Goal: Information Seeking & Learning: Learn about a topic

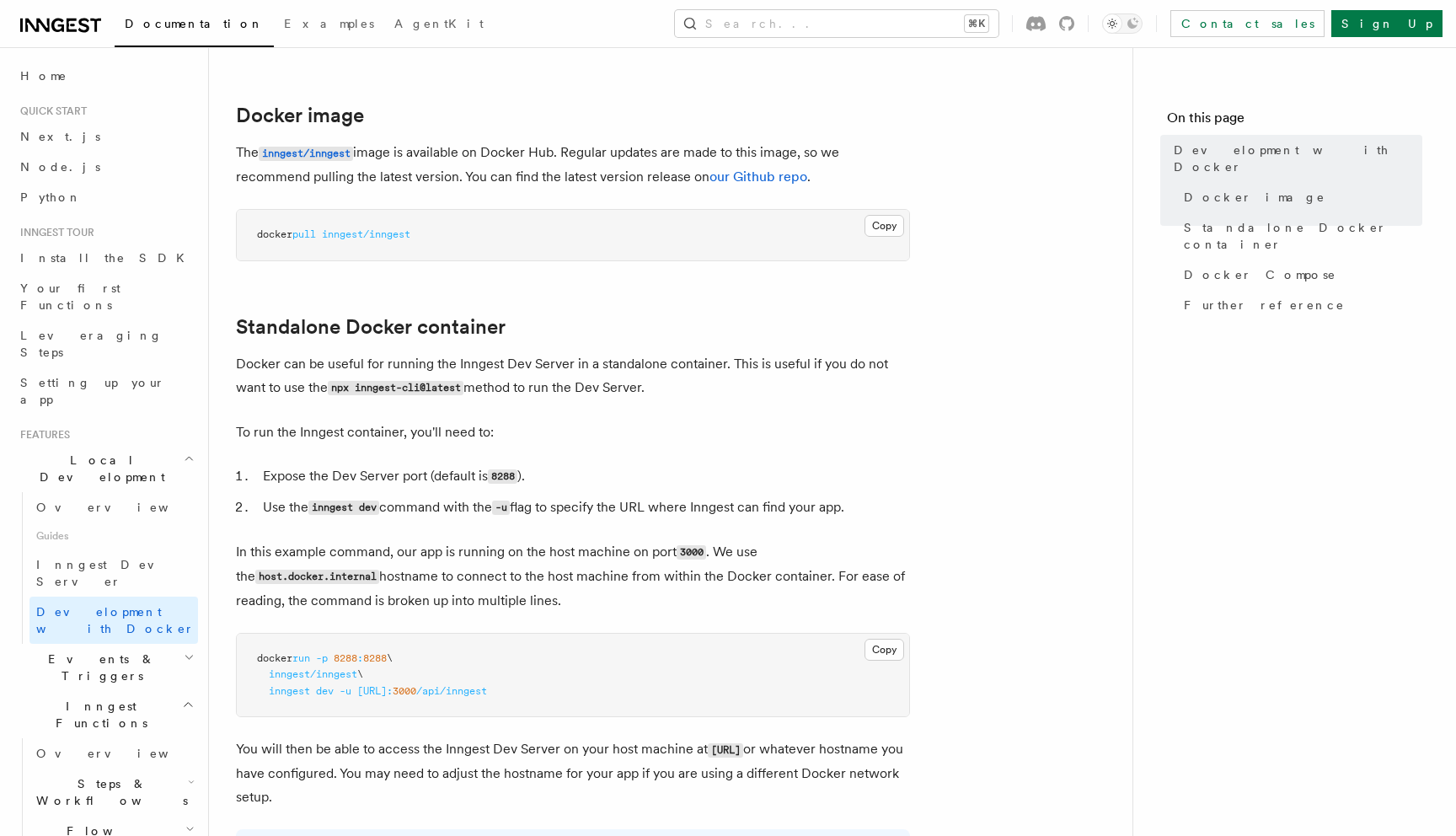
scroll to position [206, 0]
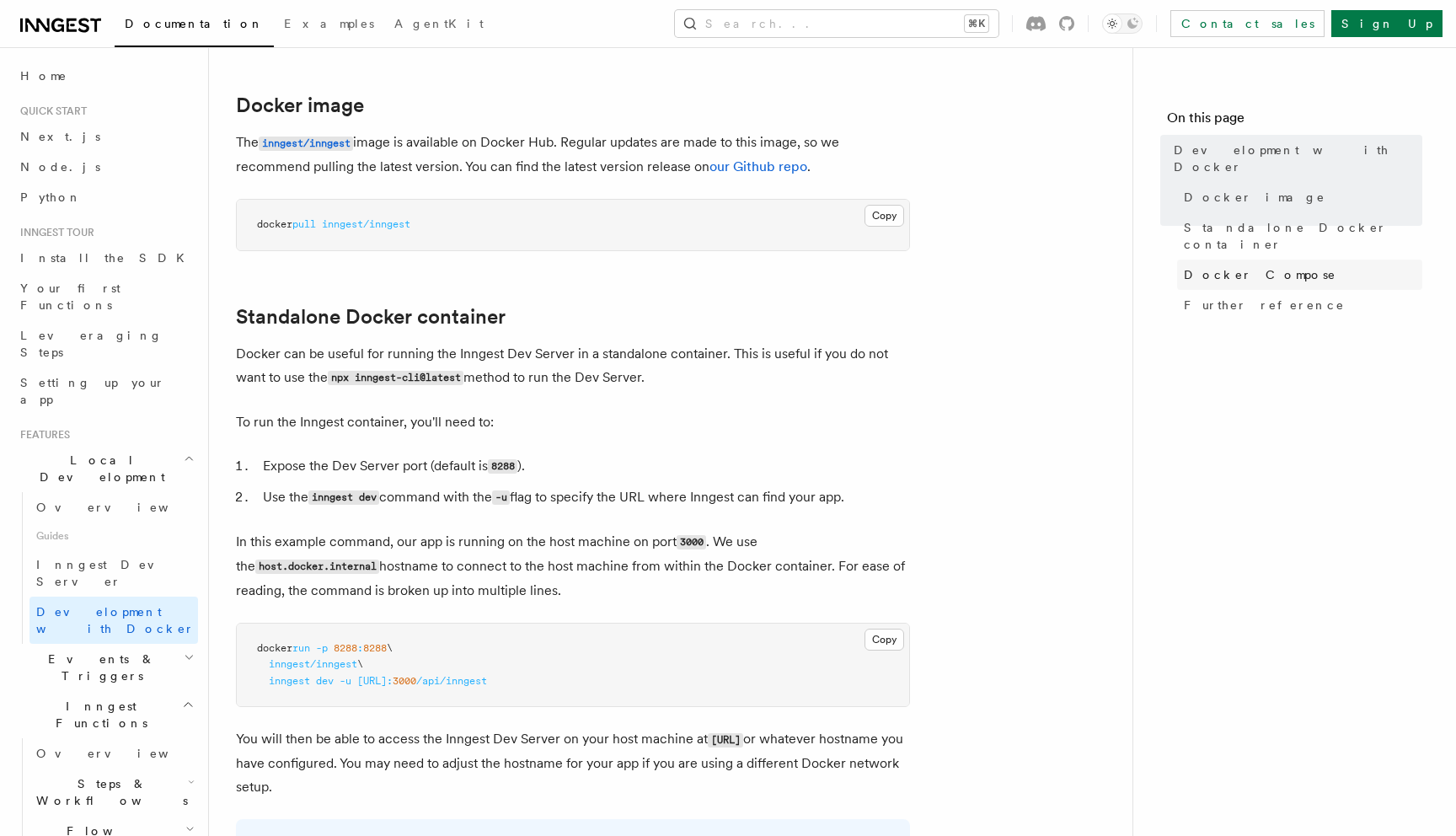
click at [1194, 266] on span "Docker Compose" at bounding box center [1260, 275] width 152 height 17
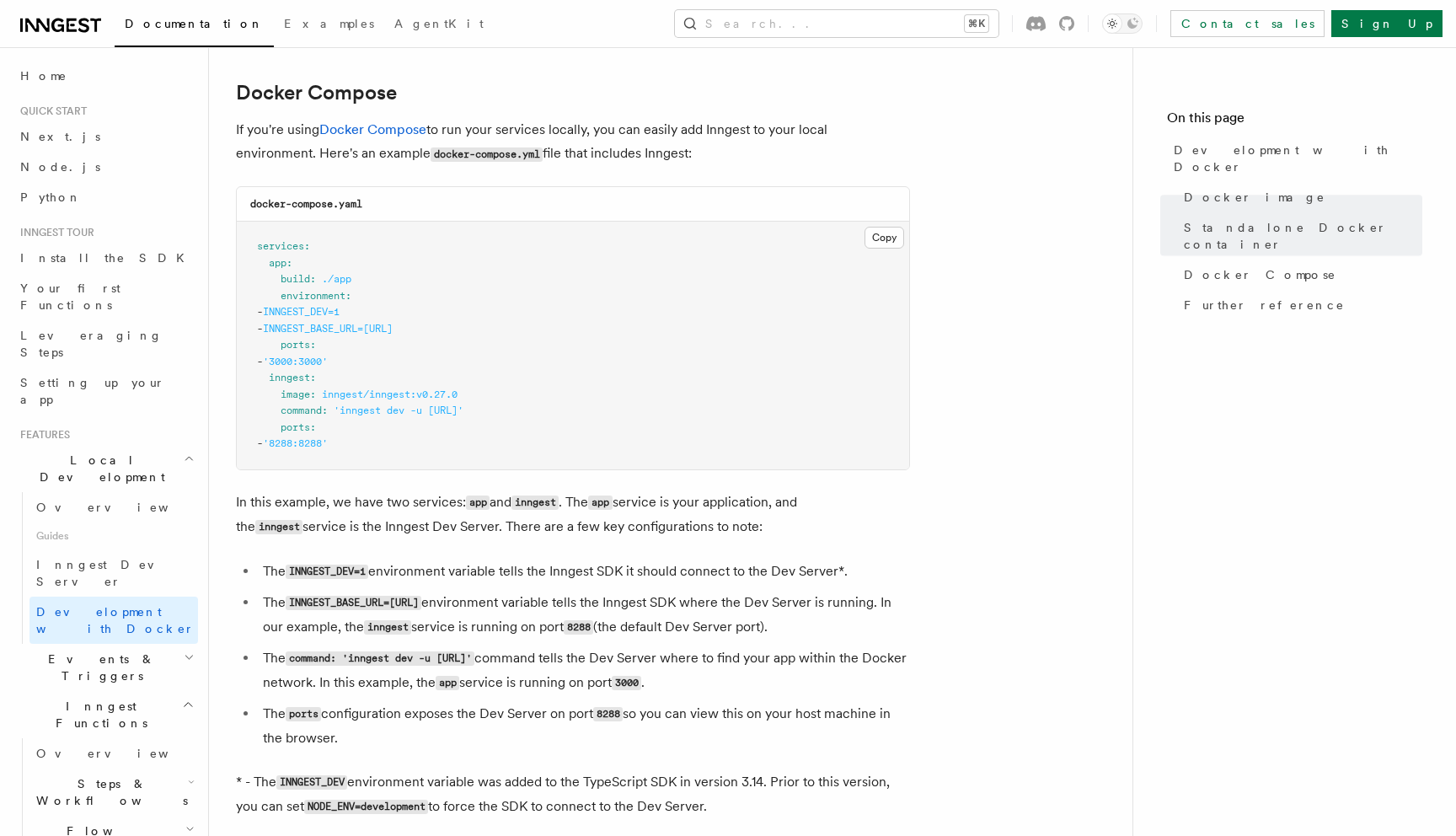
scroll to position [1091, 0]
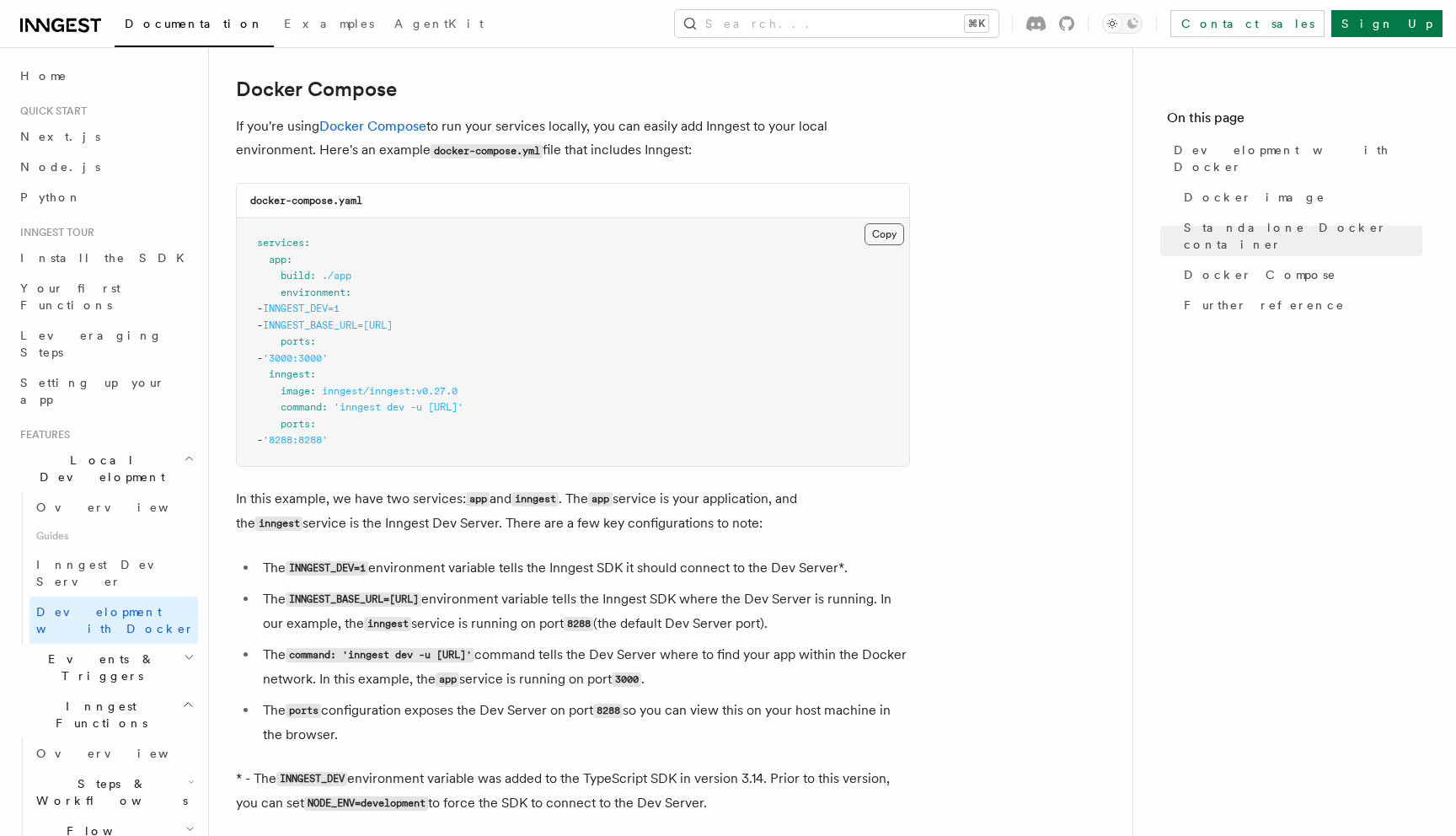
click at [881, 238] on button "Copy Copied" at bounding box center [885, 234] width 40 height 22
click at [145, 549] on link "Inngest Dev Server" at bounding box center [113, 573] width 168 height 48
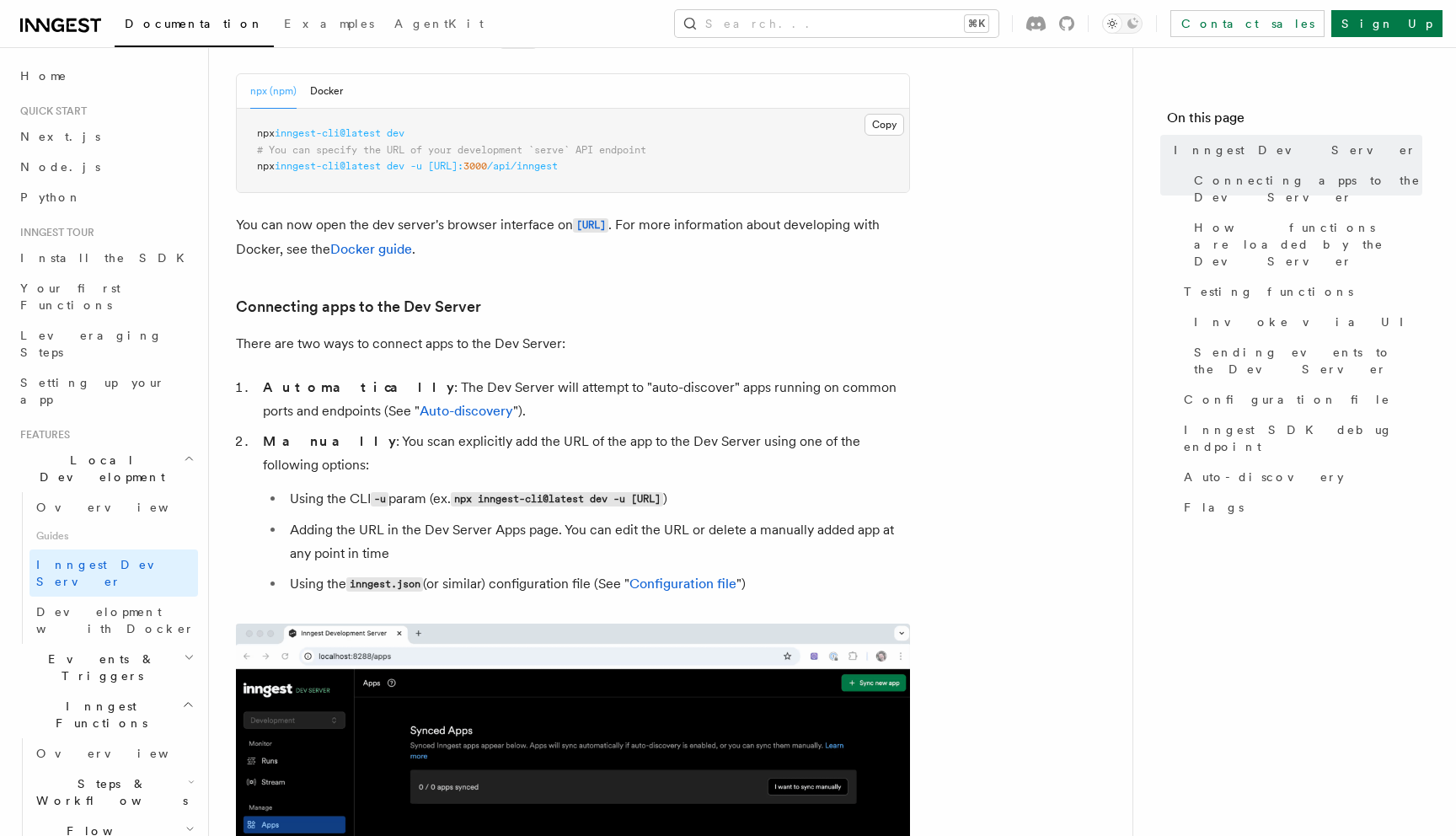
scroll to position [270, 0]
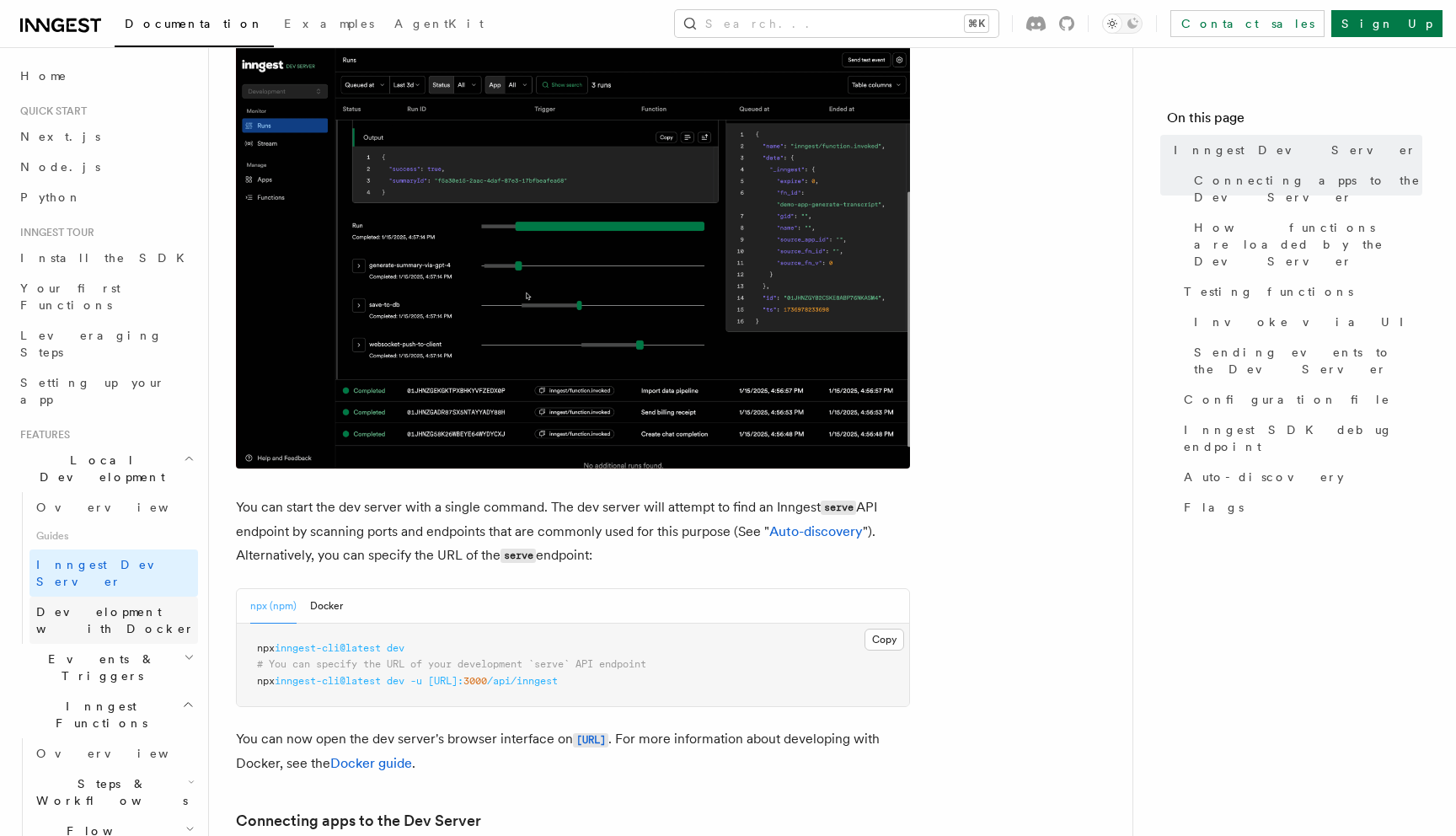
click at [116, 605] on span "Development with Docker" at bounding box center [115, 620] width 159 height 30
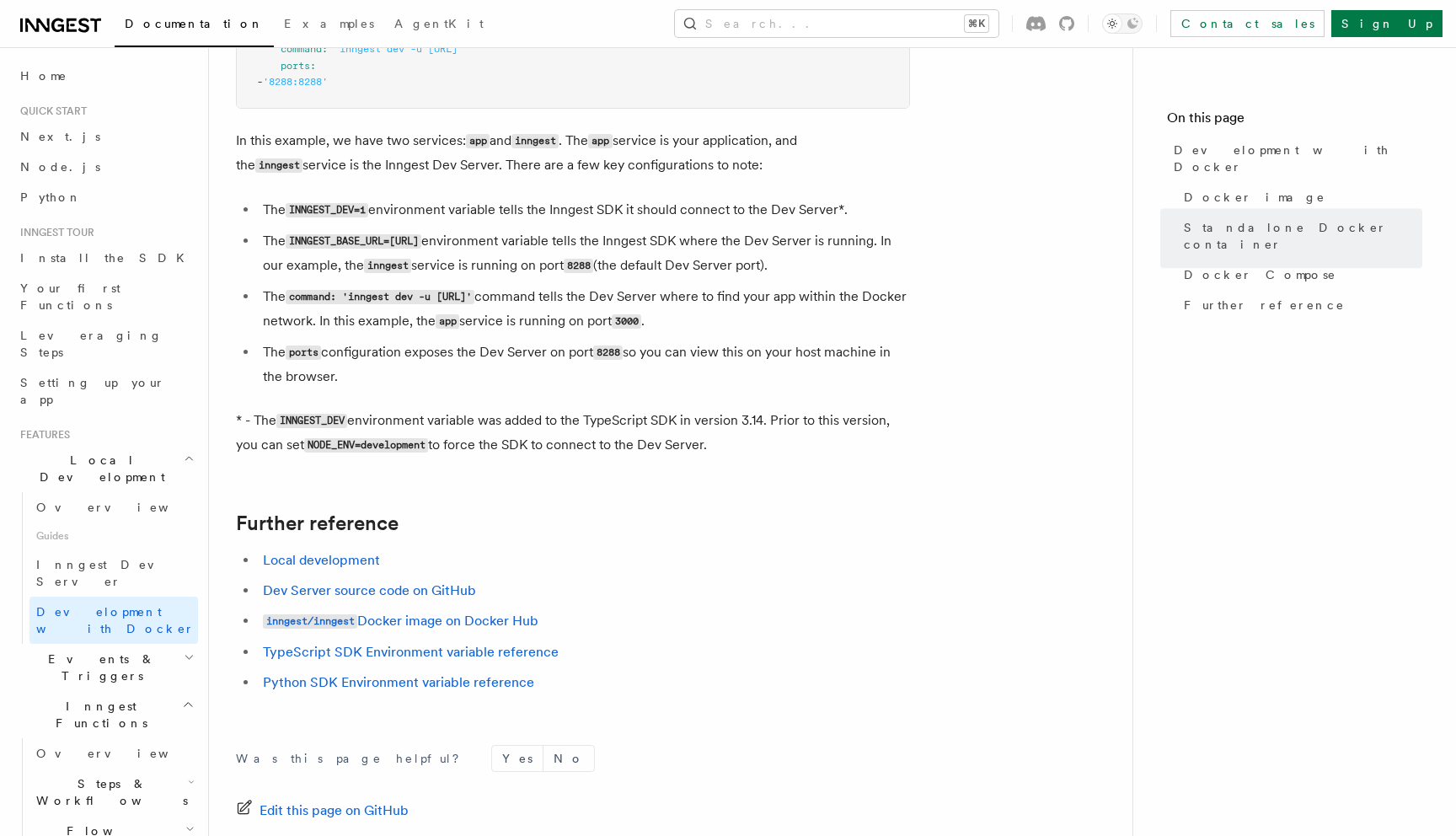
scroll to position [1521, 0]
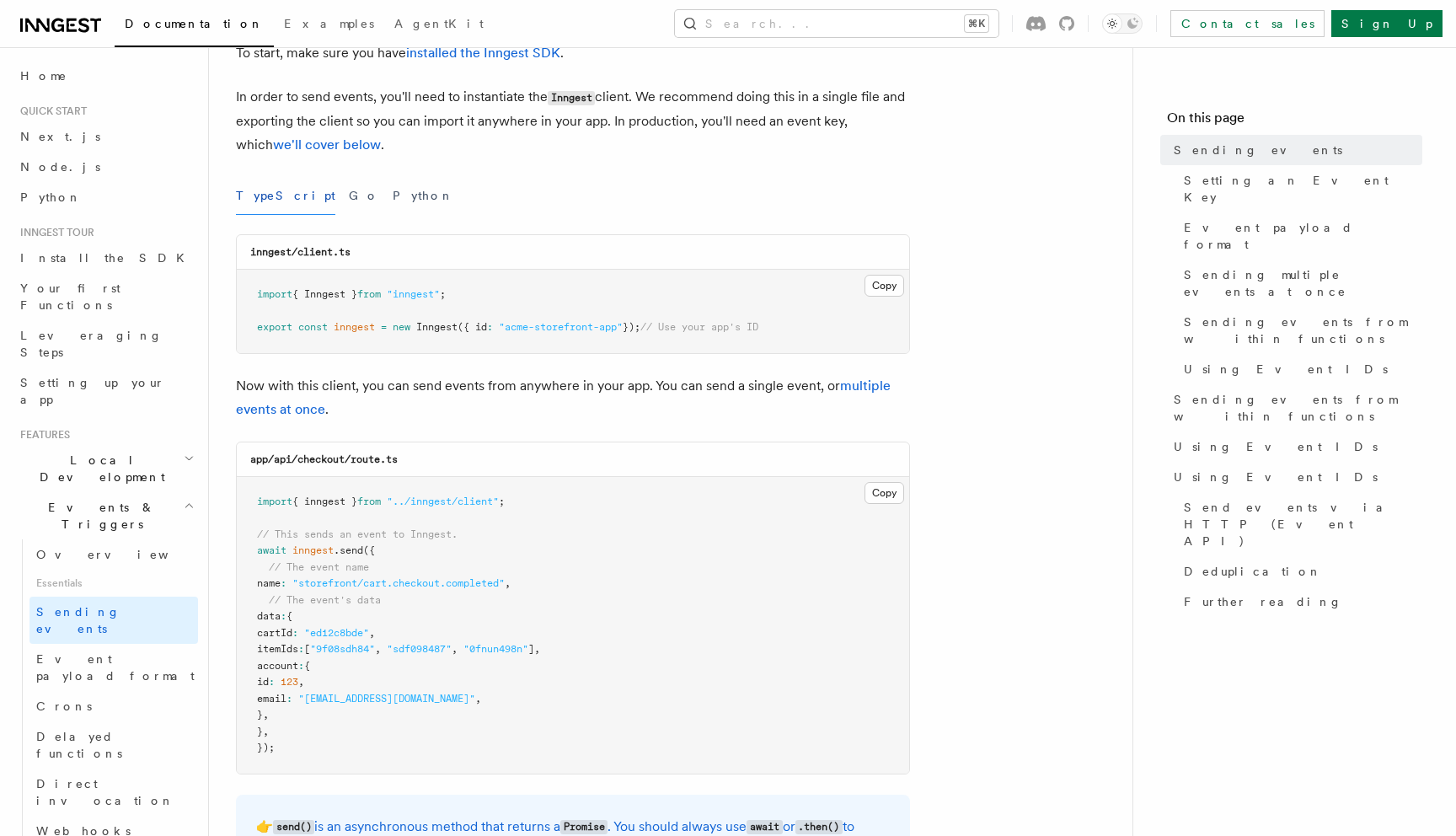
scroll to position [118, 0]
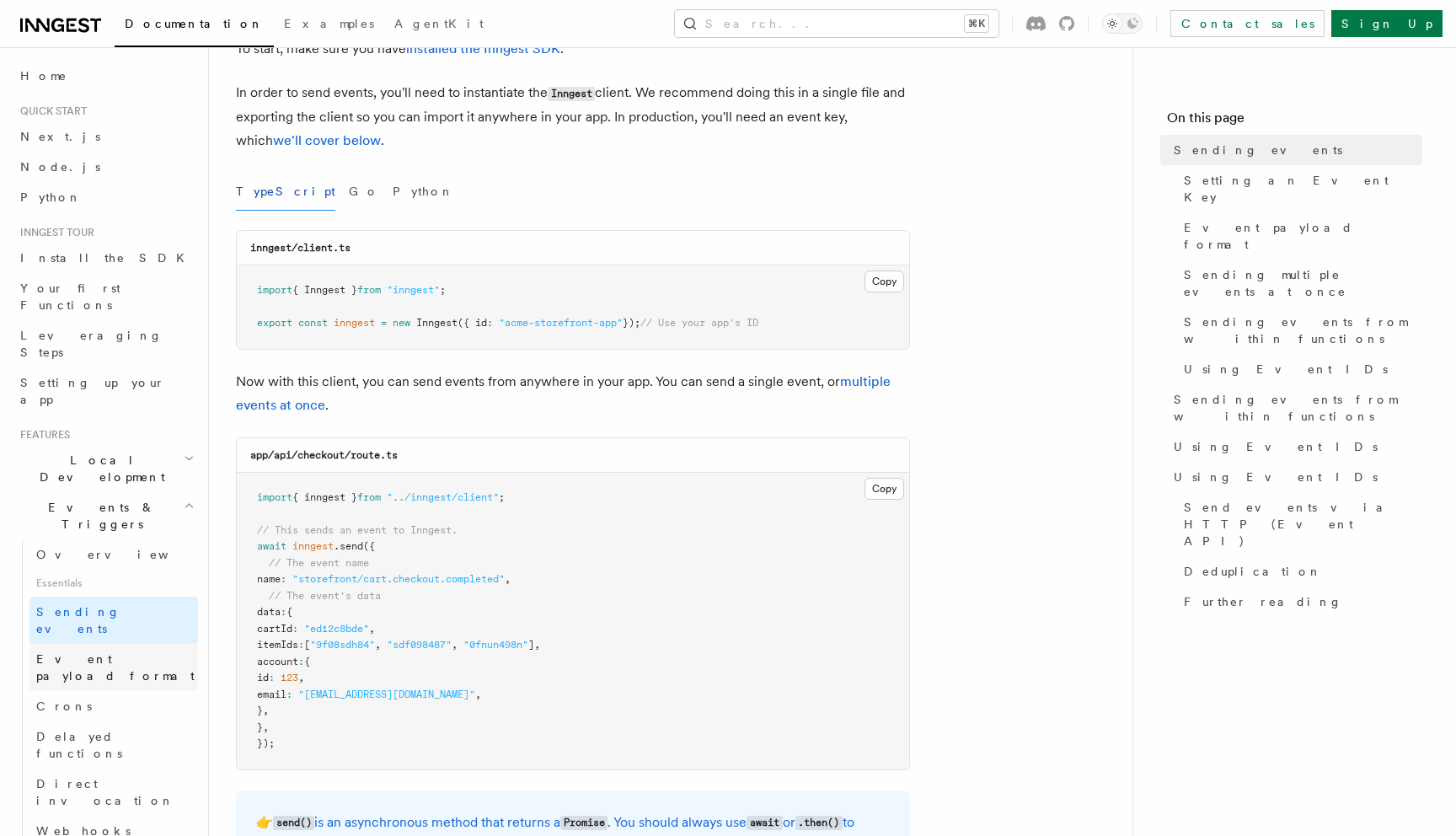
click at [163, 643] on link "Event payload format" at bounding box center [113, 667] width 168 height 48
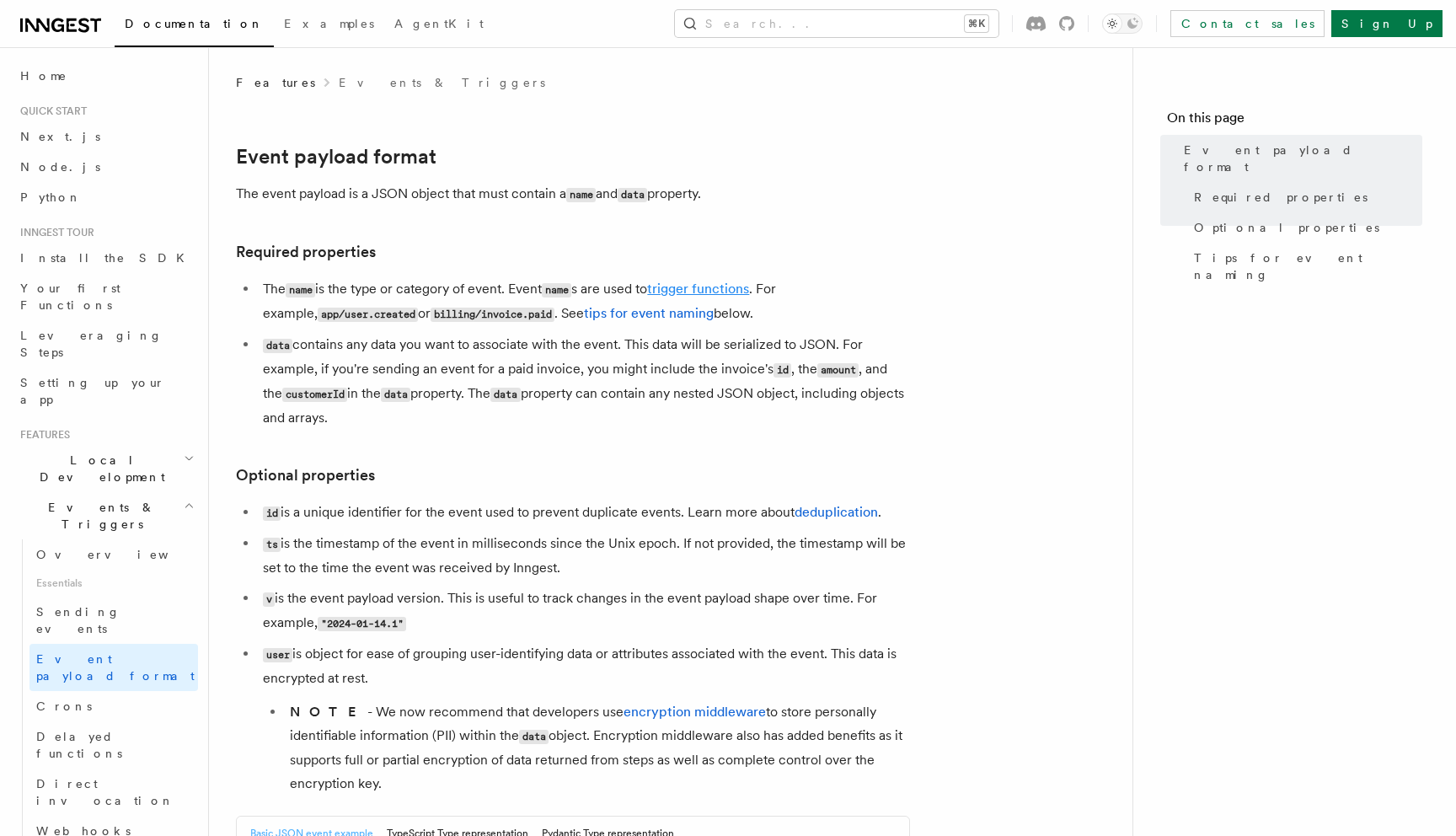
click at [708, 285] on link "trigger functions" at bounding box center [698, 288] width 102 height 16
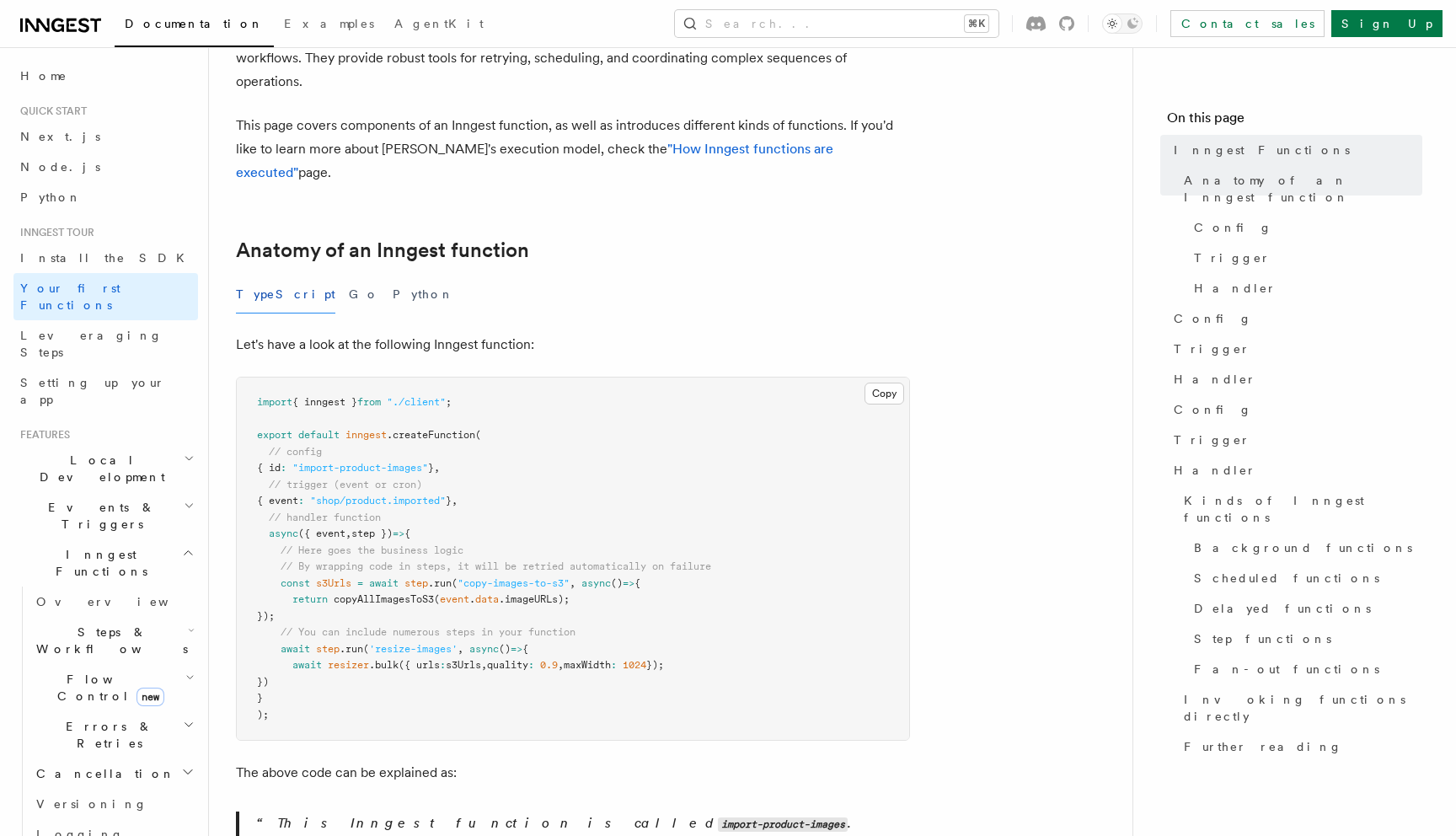
scroll to position [133, 0]
click at [118, 492] on h2 "Events & Triggers" at bounding box center [105, 516] width 184 height 48
click at [107, 605] on span "Sending events" at bounding box center [78, 620] width 85 height 30
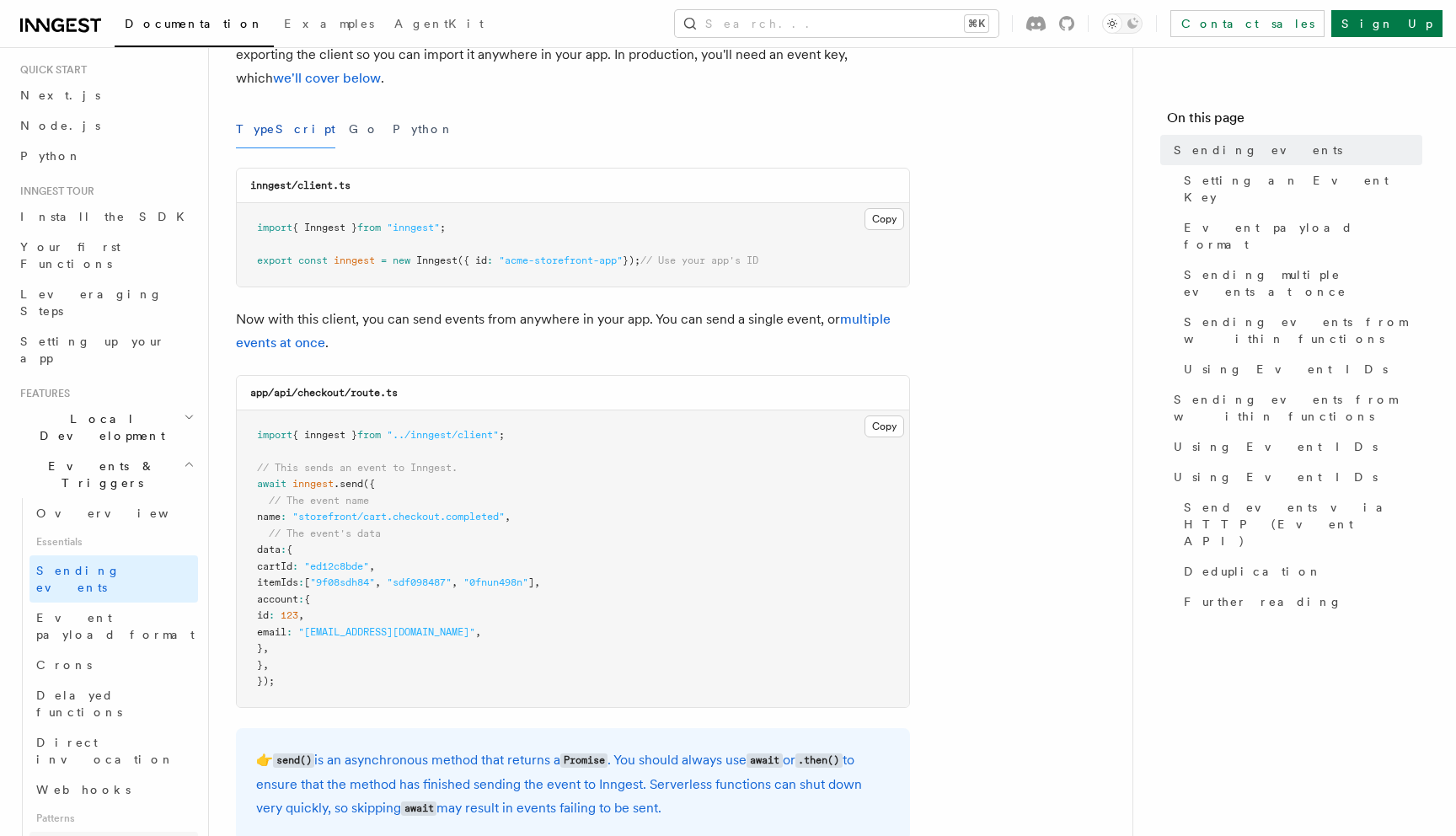
scroll to position [57, 0]
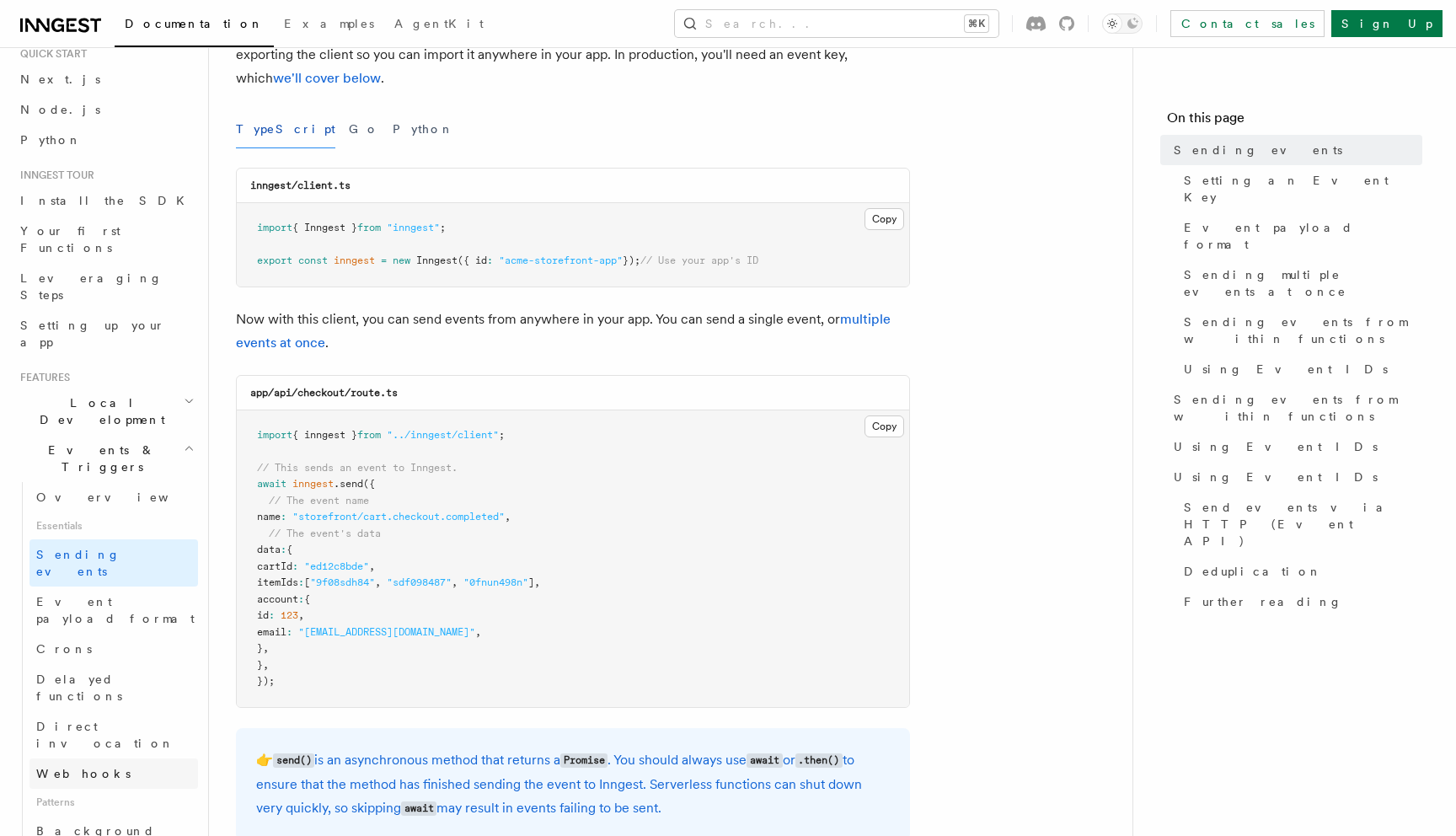
click at [87, 767] on span "Webhooks" at bounding box center [83, 773] width 94 height 13
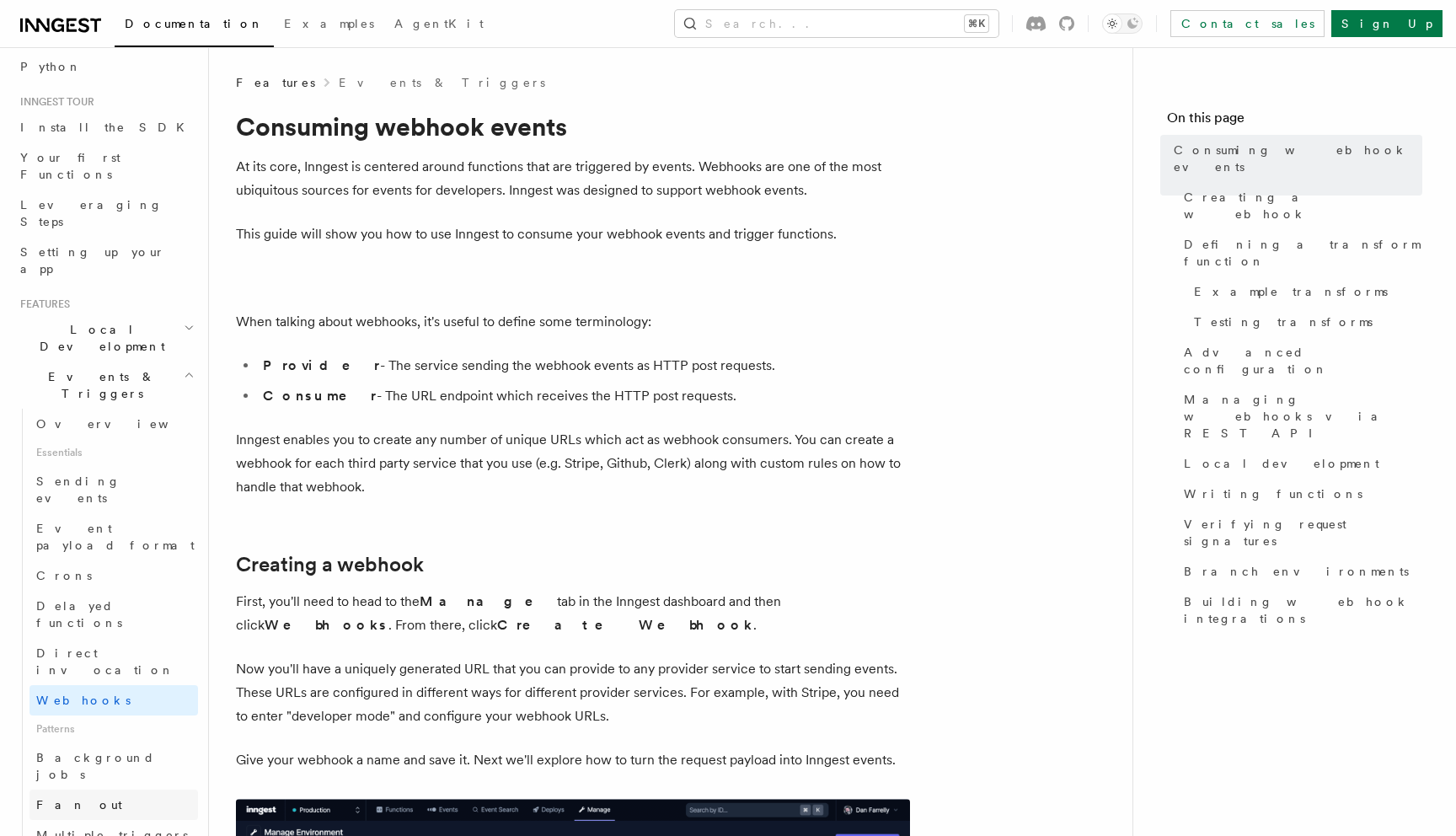
scroll to position [143, 0]
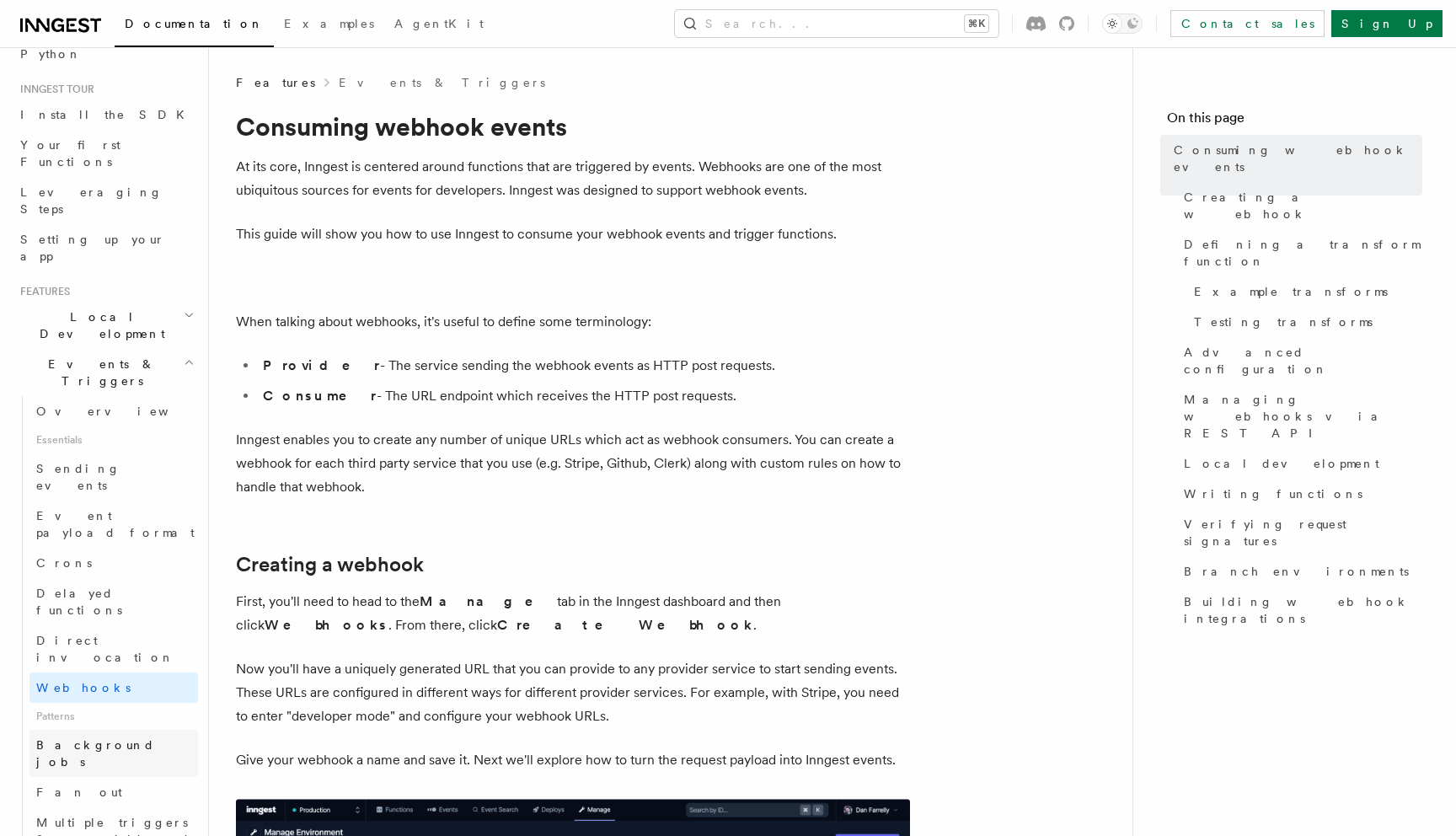
click at [131, 730] on link "Background jobs" at bounding box center [113, 753] width 168 height 48
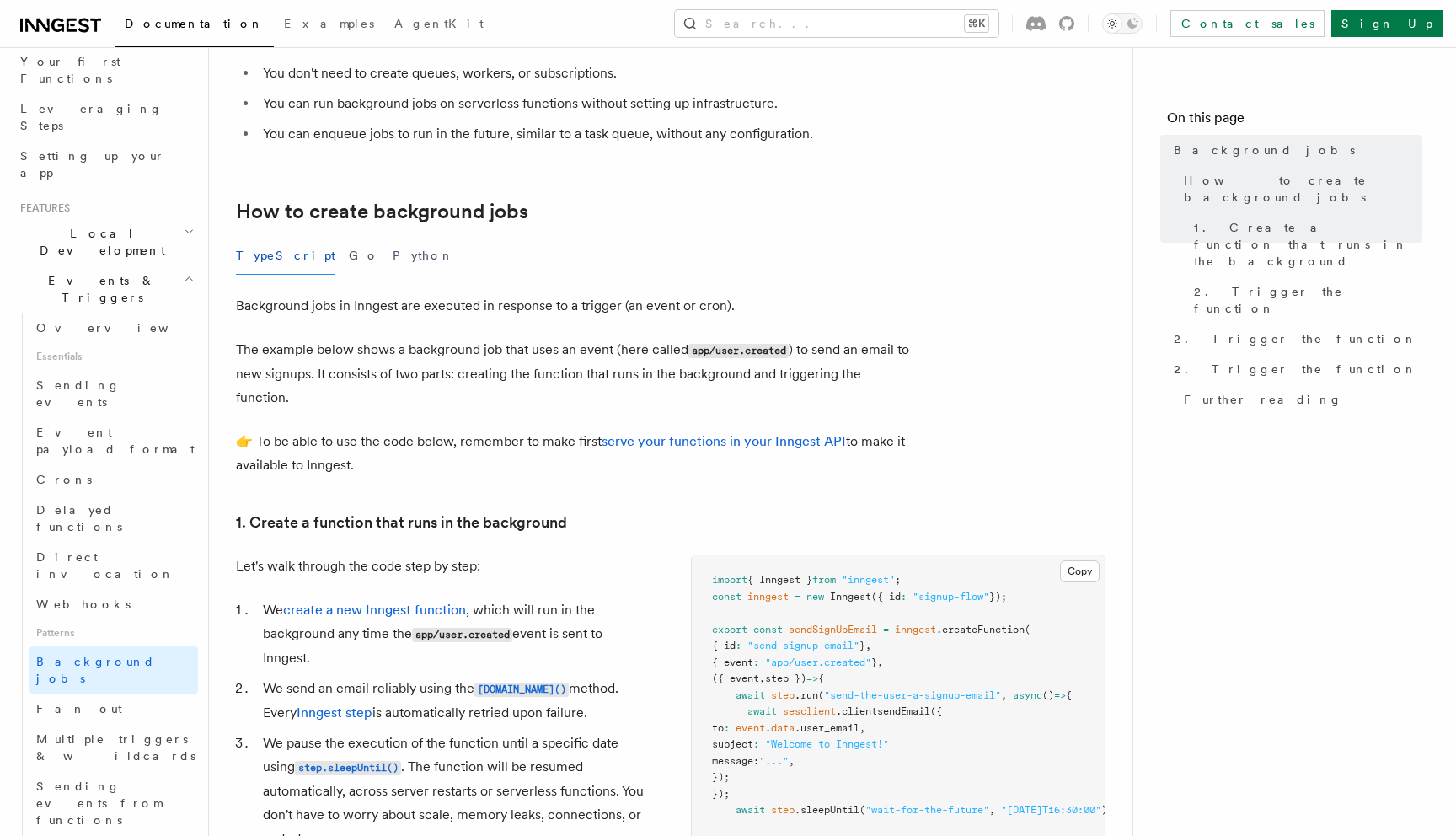
scroll to position [184, 0]
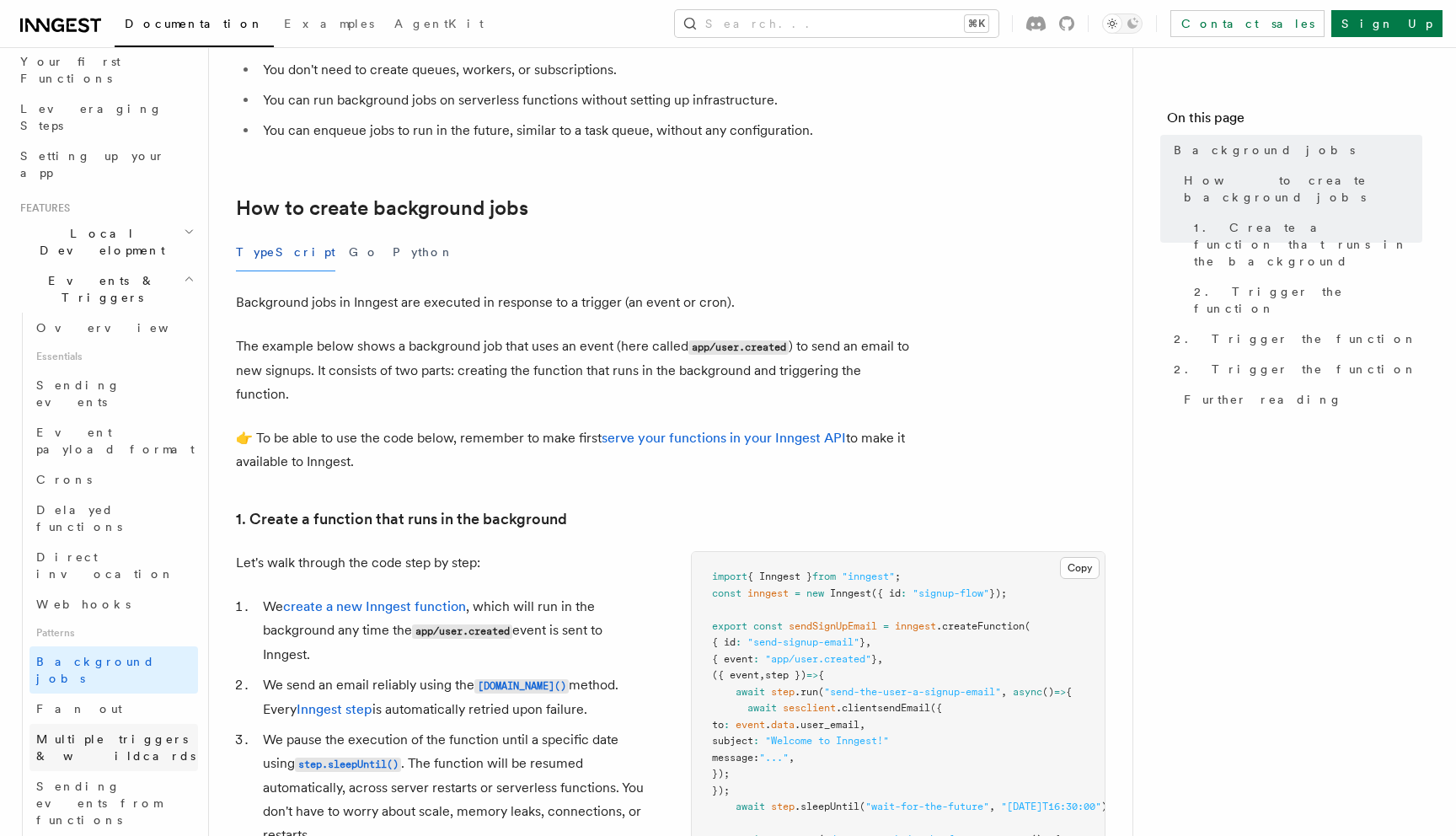
click at [161, 732] on span "Multiple triggers & wildcards" at bounding box center [116, 748] width 160 height 30
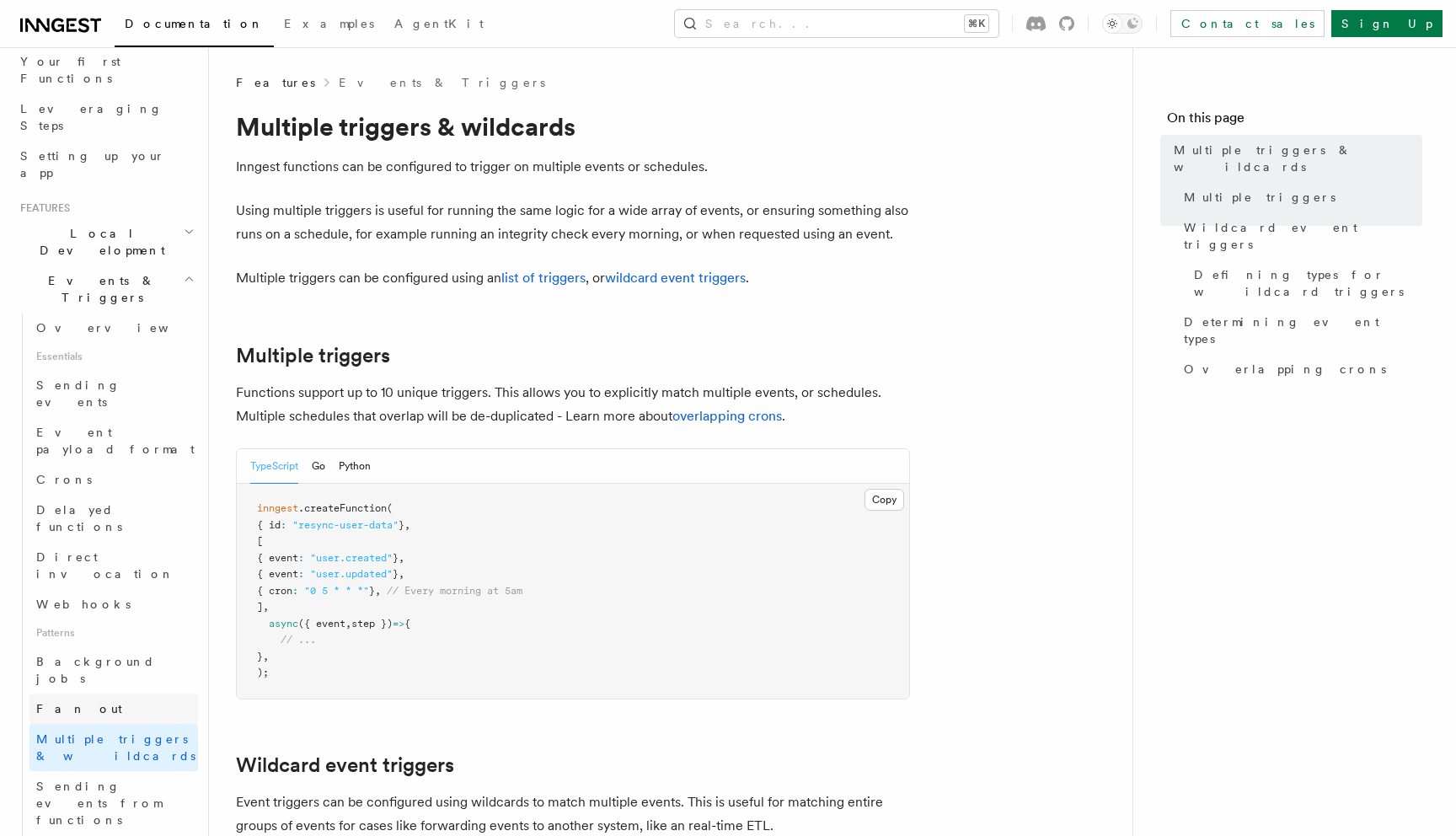
click at [110, 694] on link "Fan out" at bounding box center [113, 709] width 168 height 30
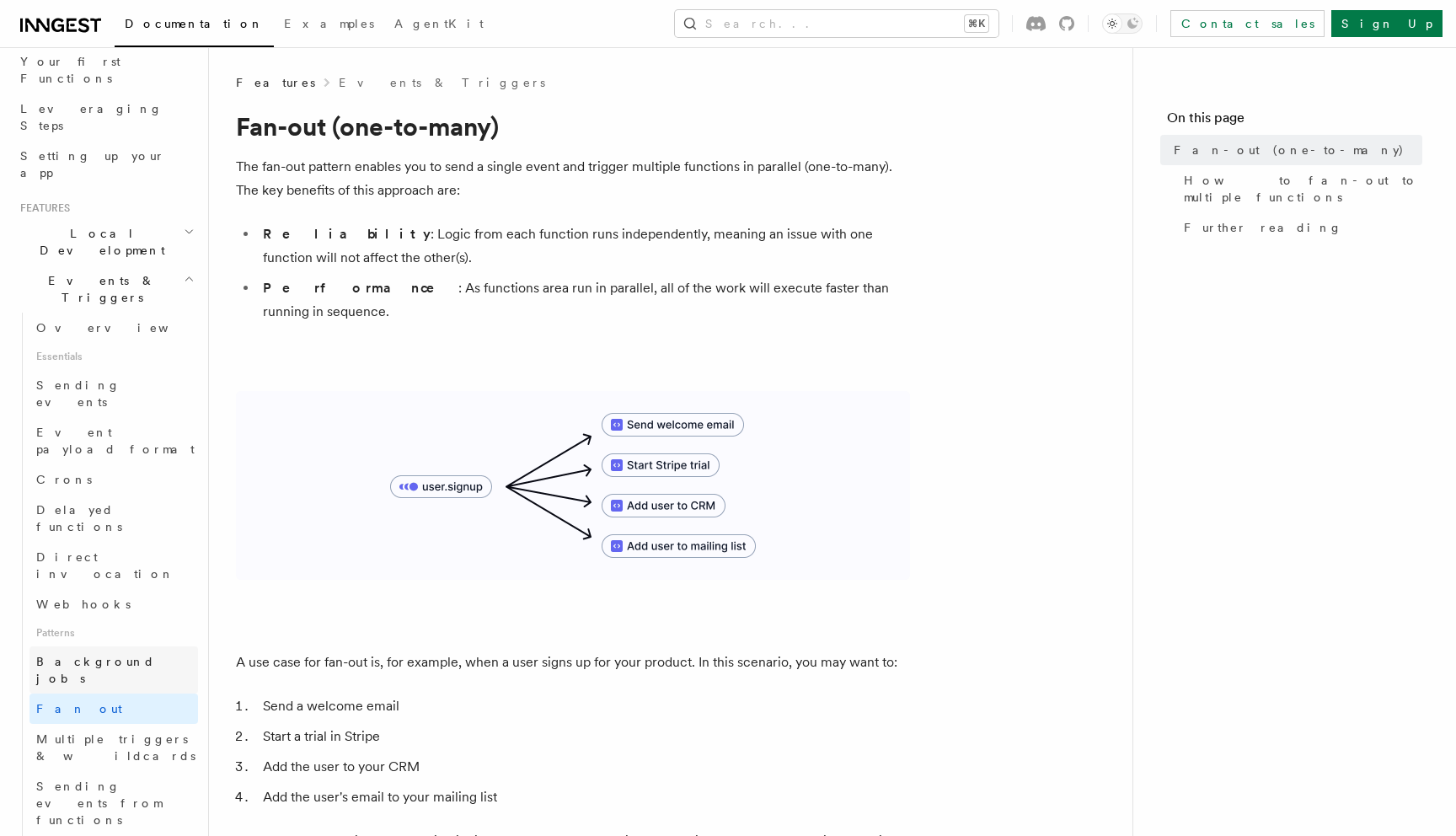
click at [125, 655] on span "Background jobs" at bounding box center [95, 670] width 119 height 30
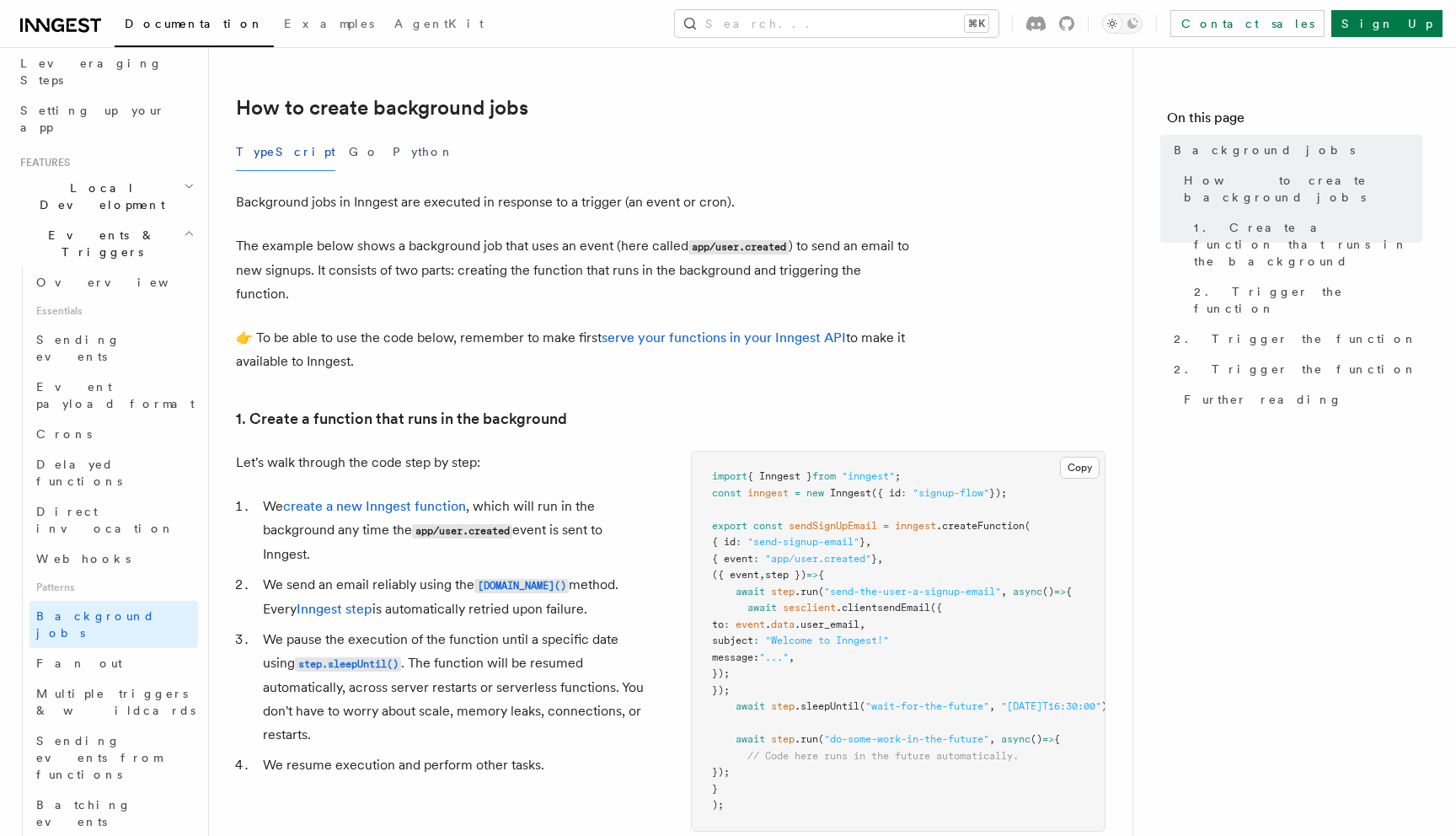
scroll to position [290, 0]
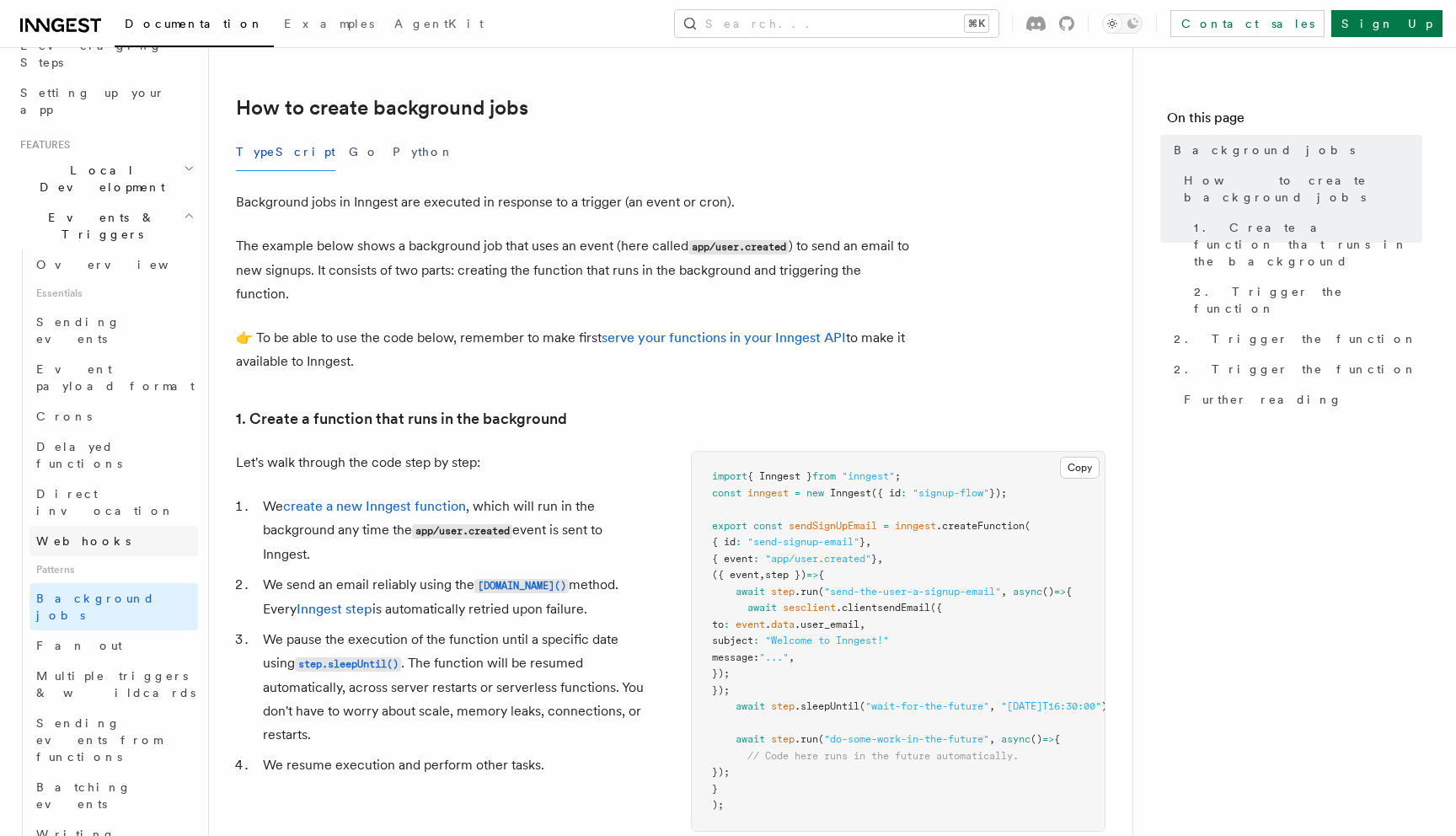
click at [152, 525] on link "Webhooks" at bounding box center [113, 541] width 168 height 30
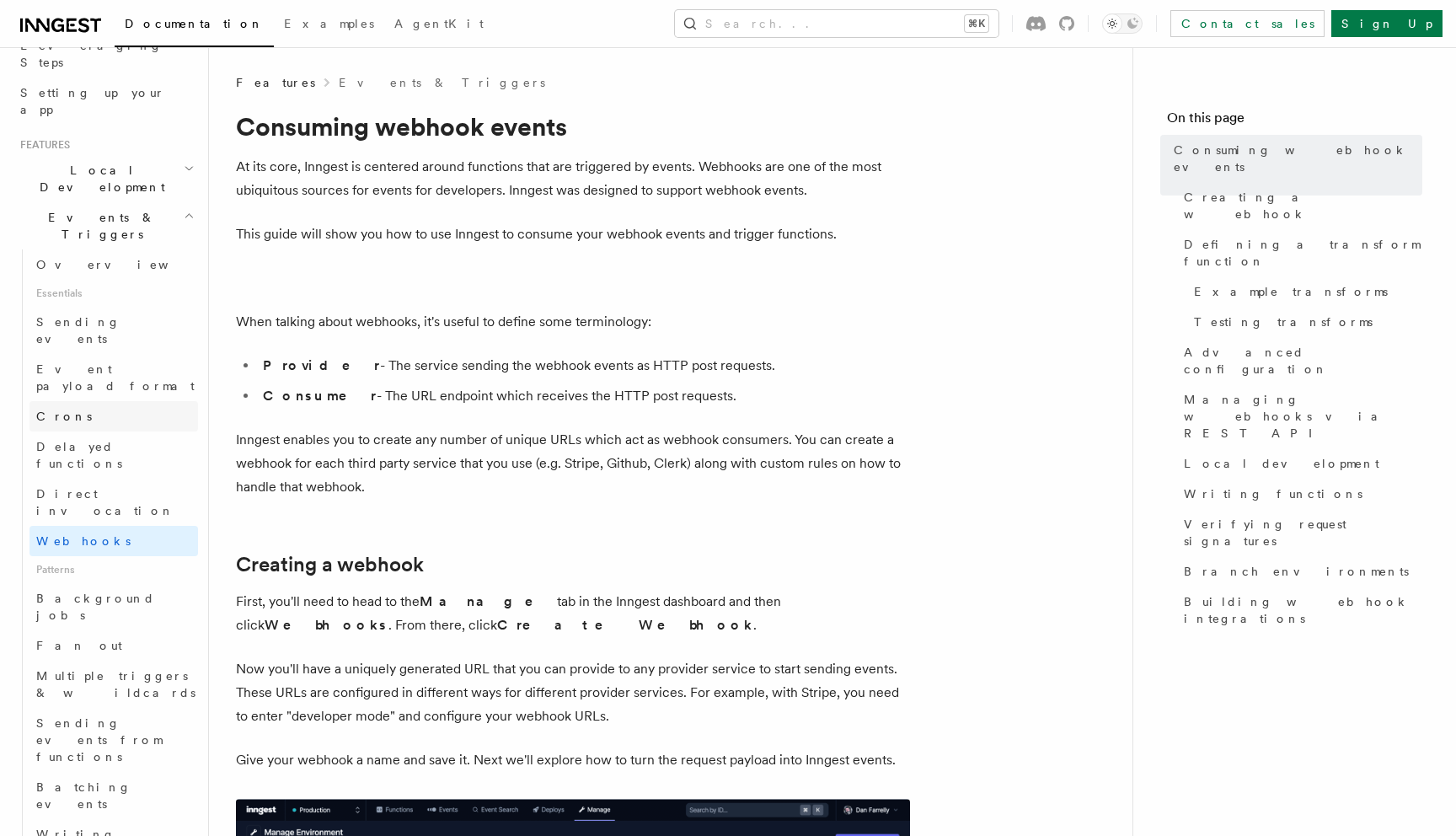
click at [109, 401] on link "Crons" at bounding box center [113, 416] width 168 height 30
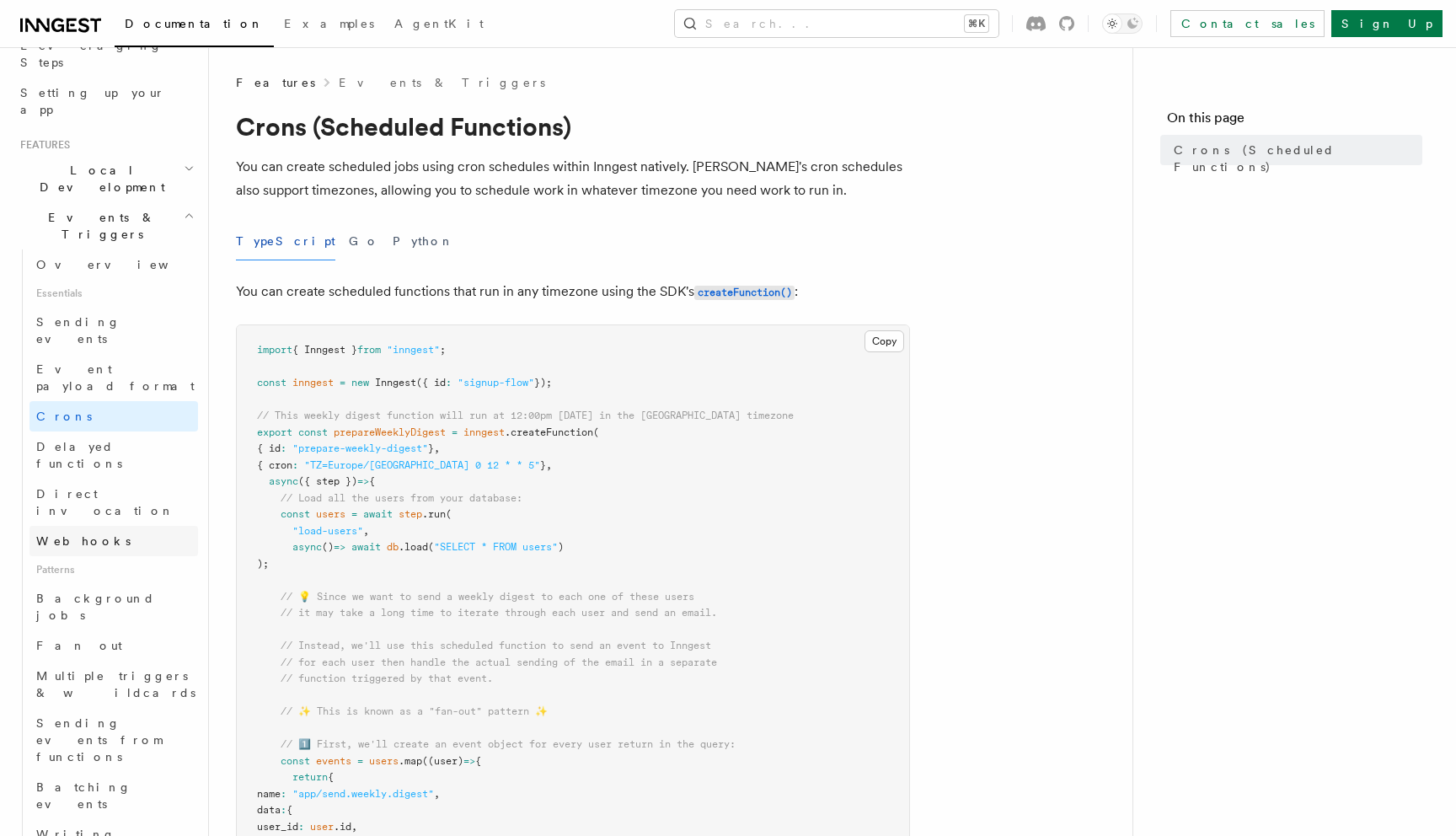
click at [109, 525] on link "Webhooks" at bounding box center [113, 541] width 168 height 30
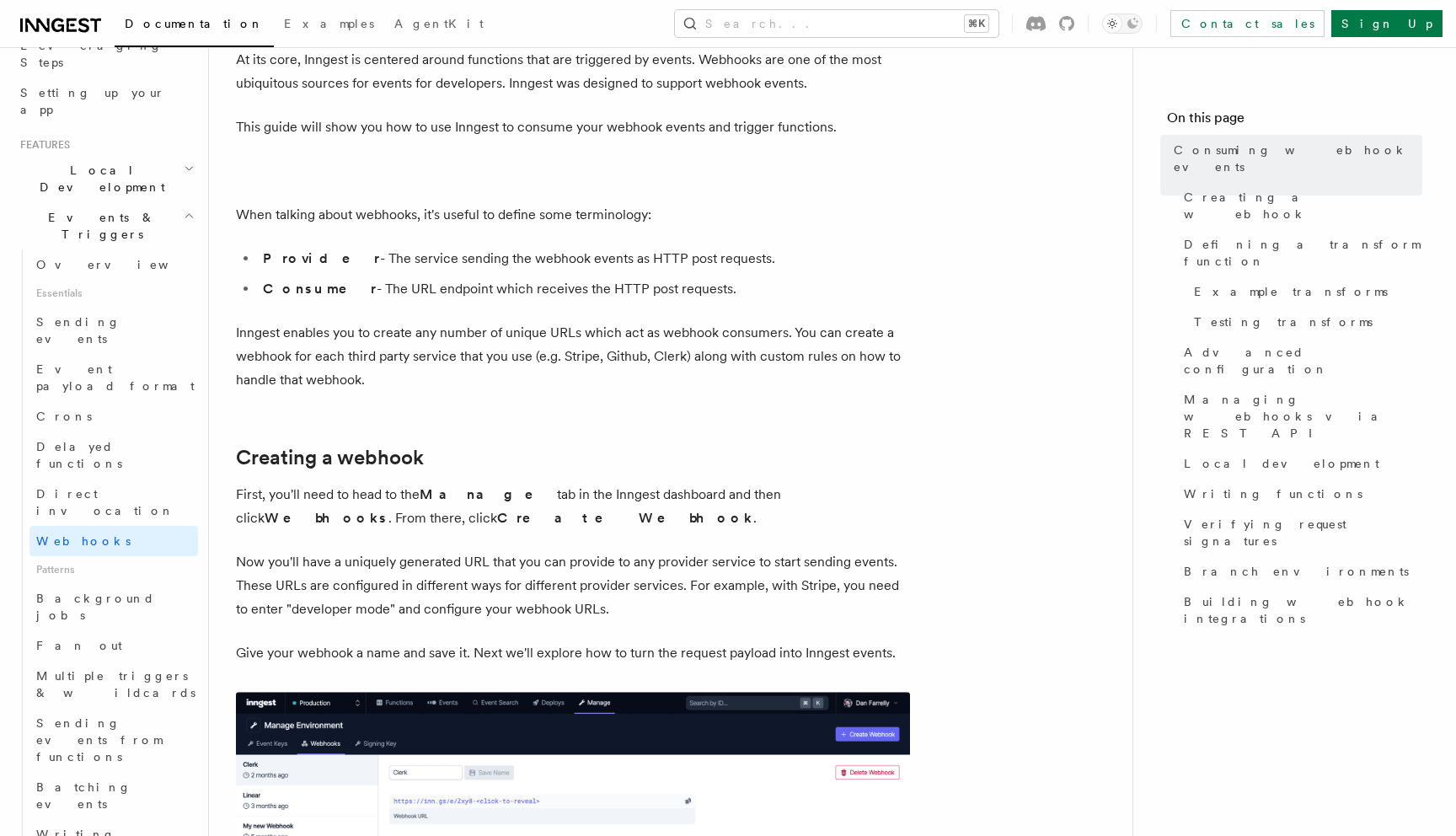
scroll to position [107, 0]
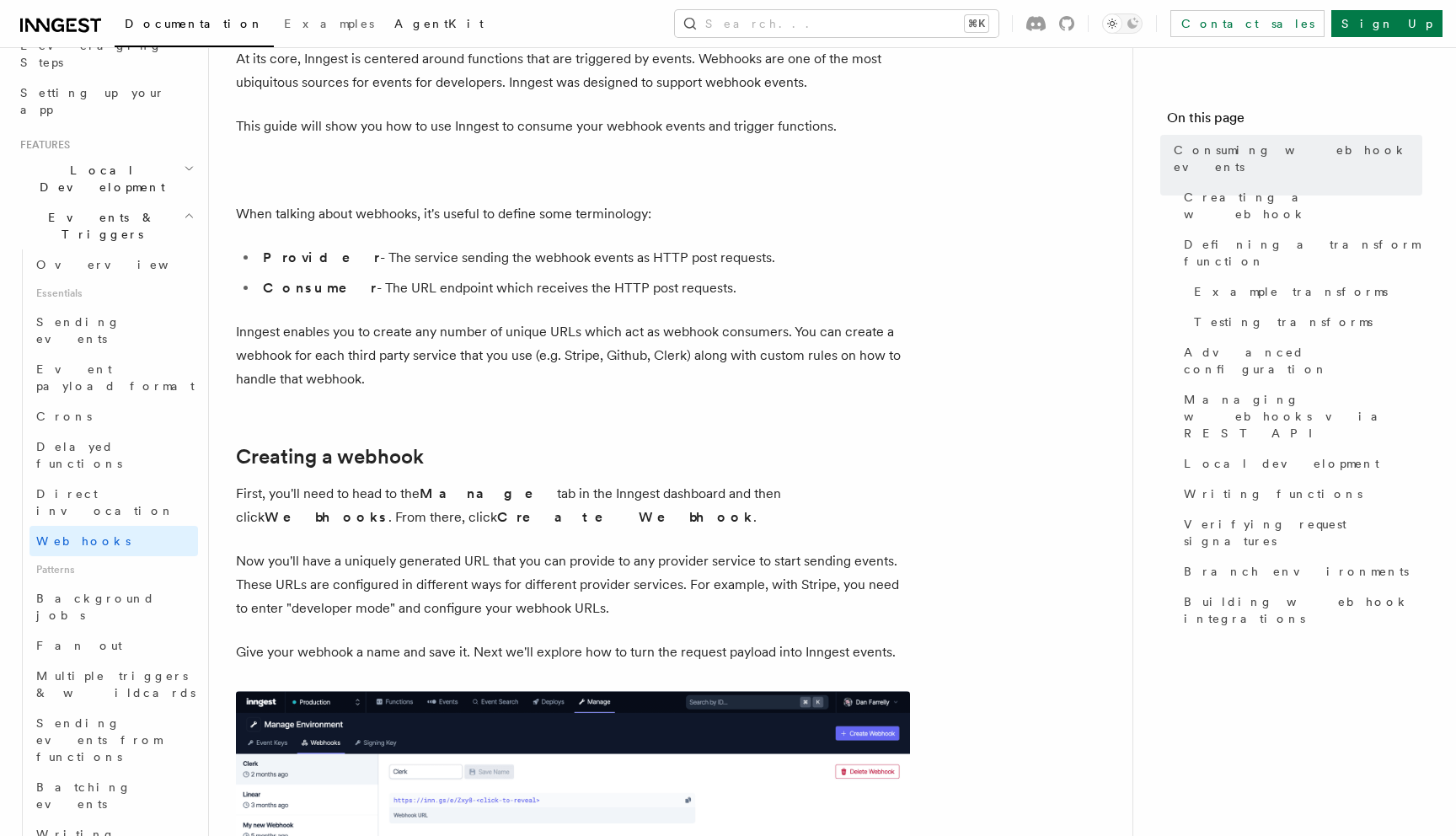
click at [384, 33] on link "AgentKit" at bounding box center [438, 25] width 109 height 41
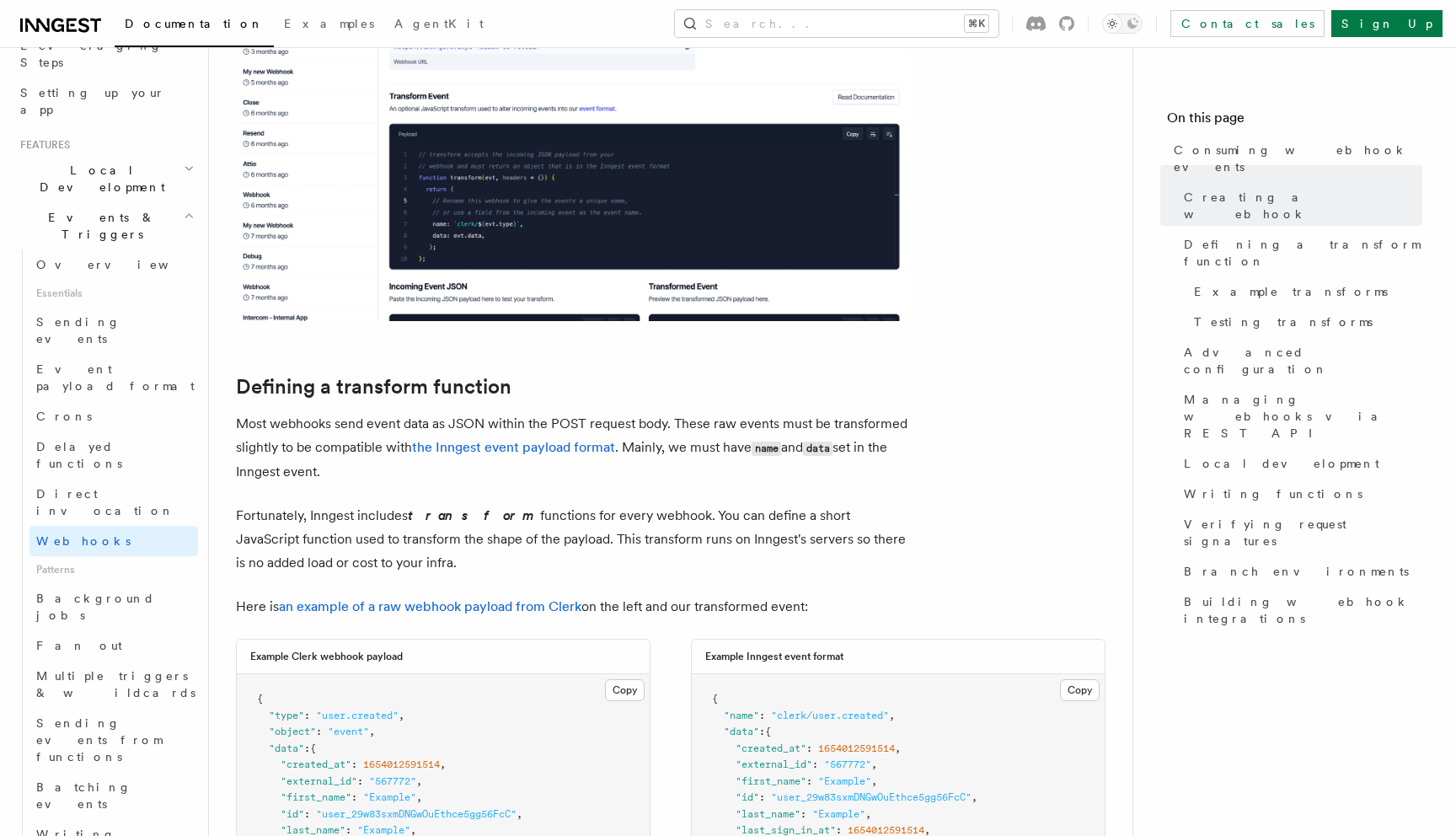
scroll to position [873, 0]
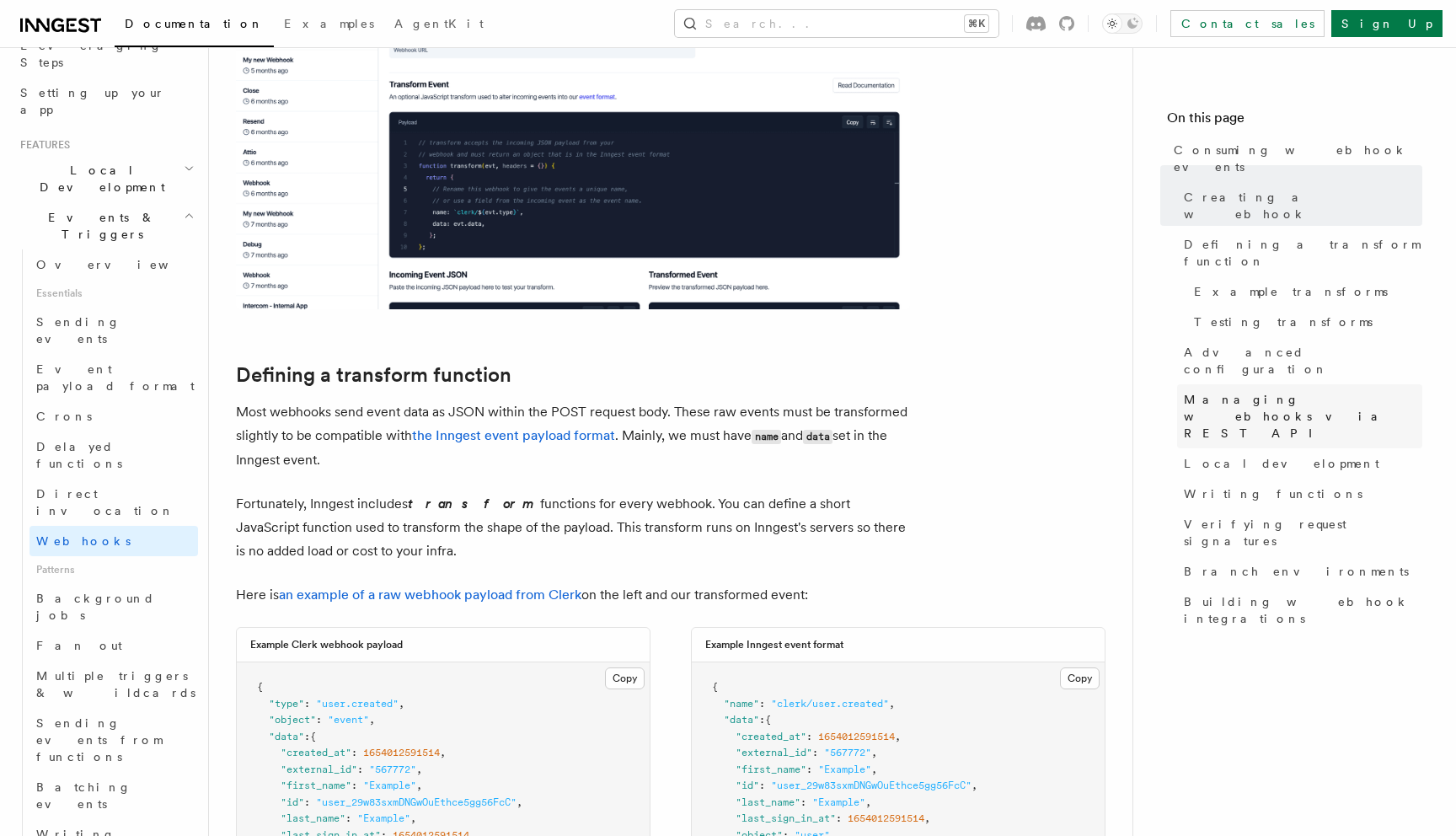
click at [1227, 390] on span "Managing webhooks via REST API" at bounding box center [1303, 415] width 239 height 50
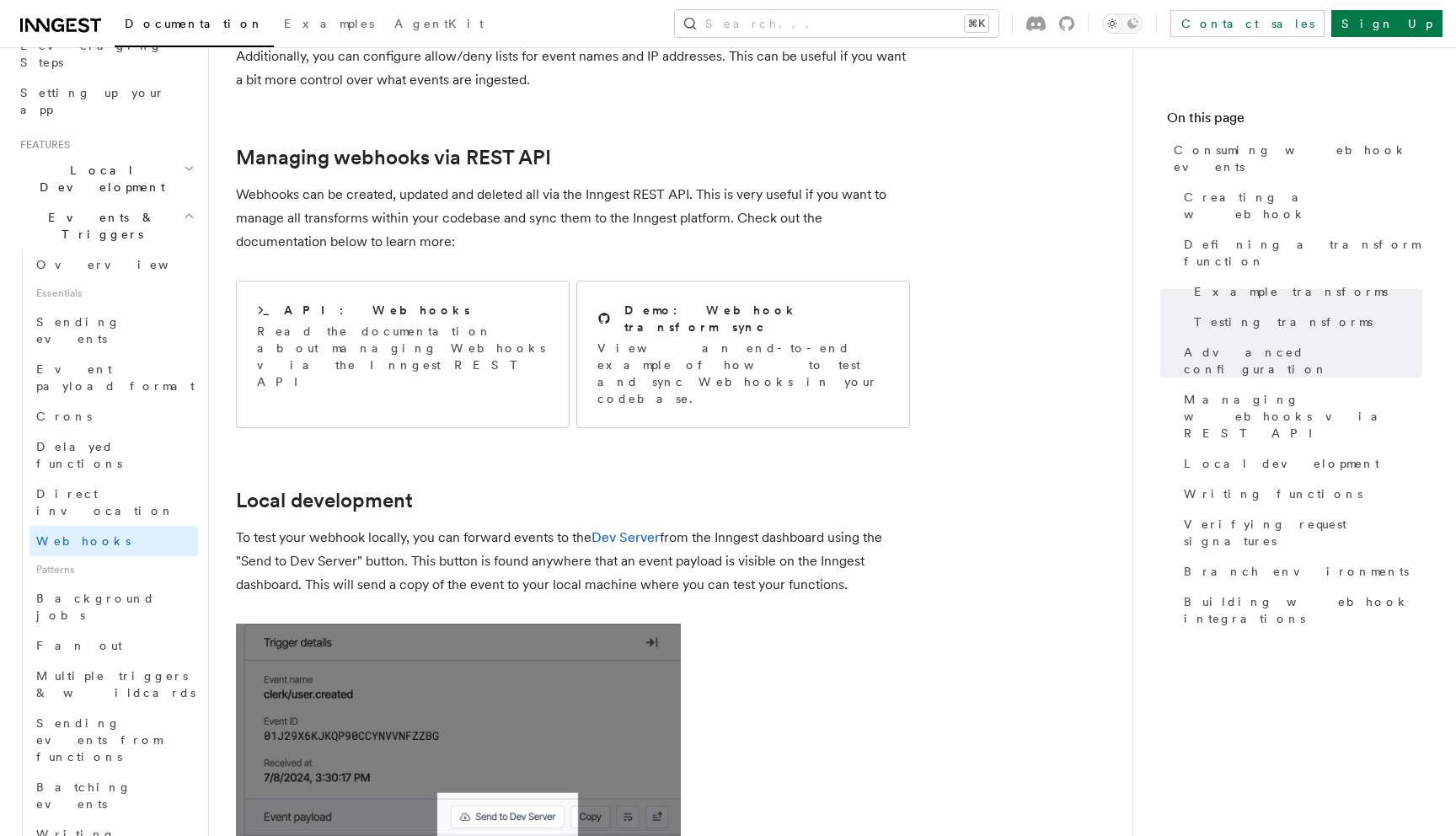
scroll to position [3477, 0]
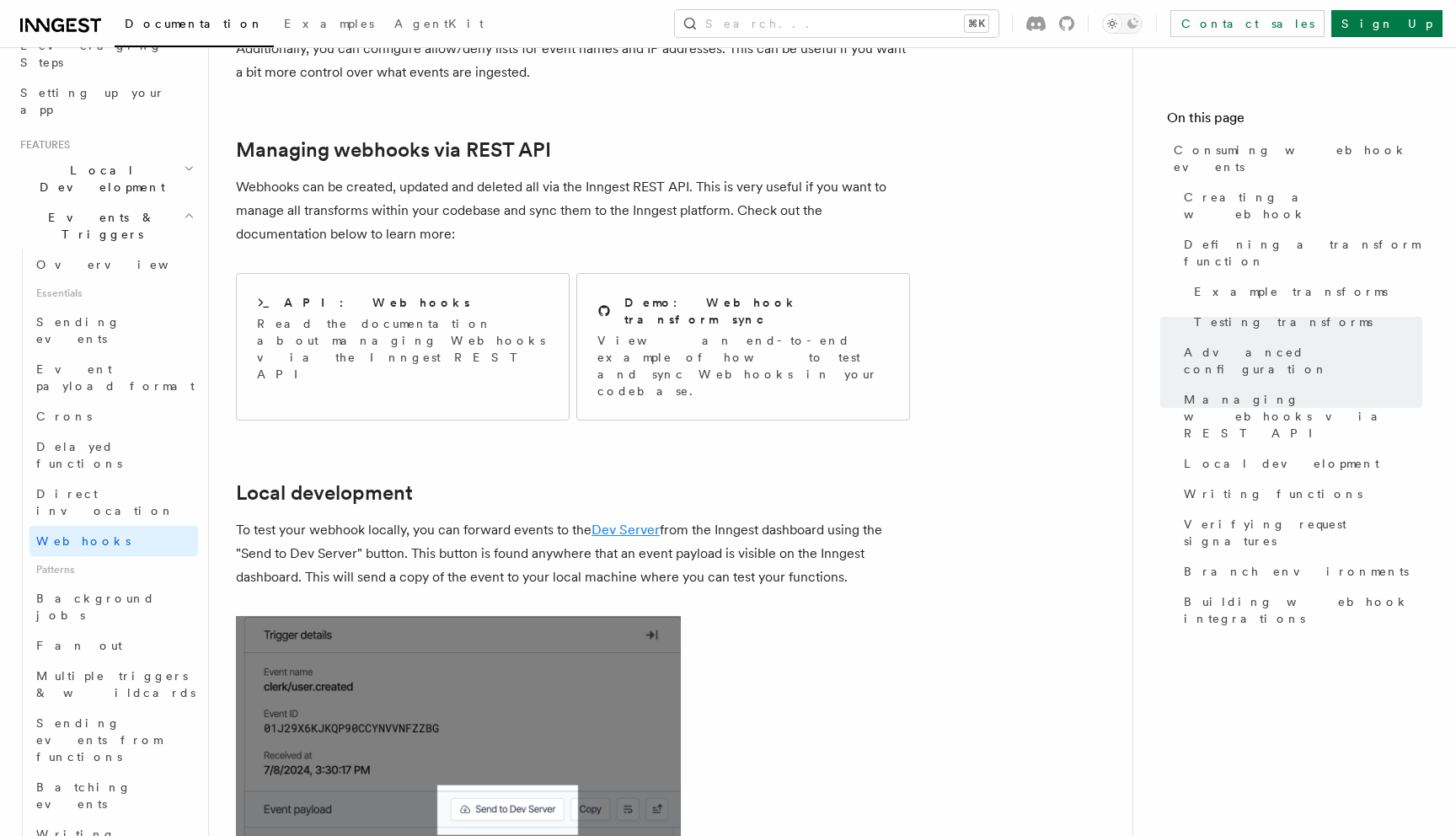
click at [609, 522] on link "Dev Server" at bounding box center [625, 529] width 68 height 16
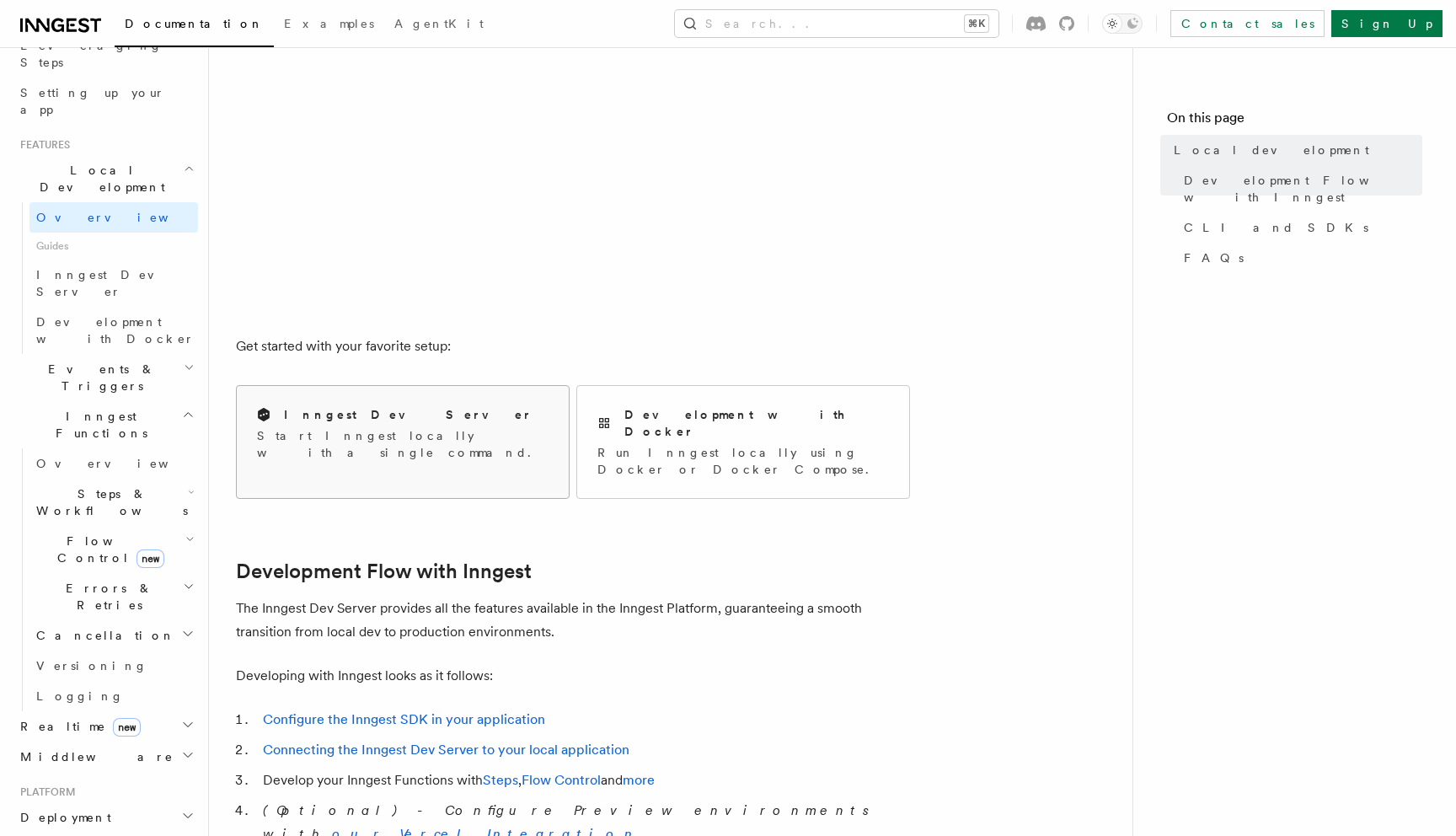
scroll to position [395, 0]
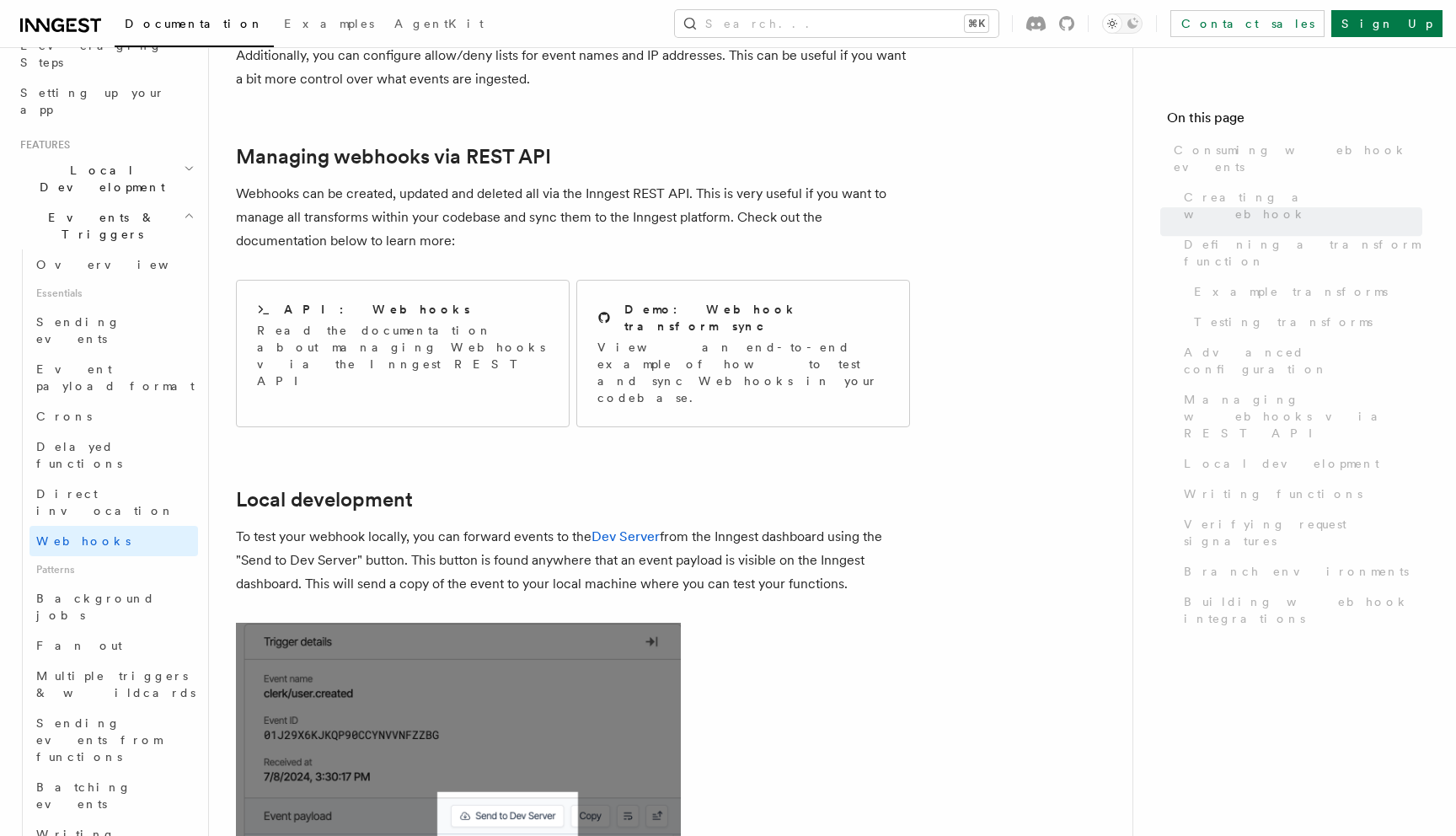
scroll to position [3469, 0]
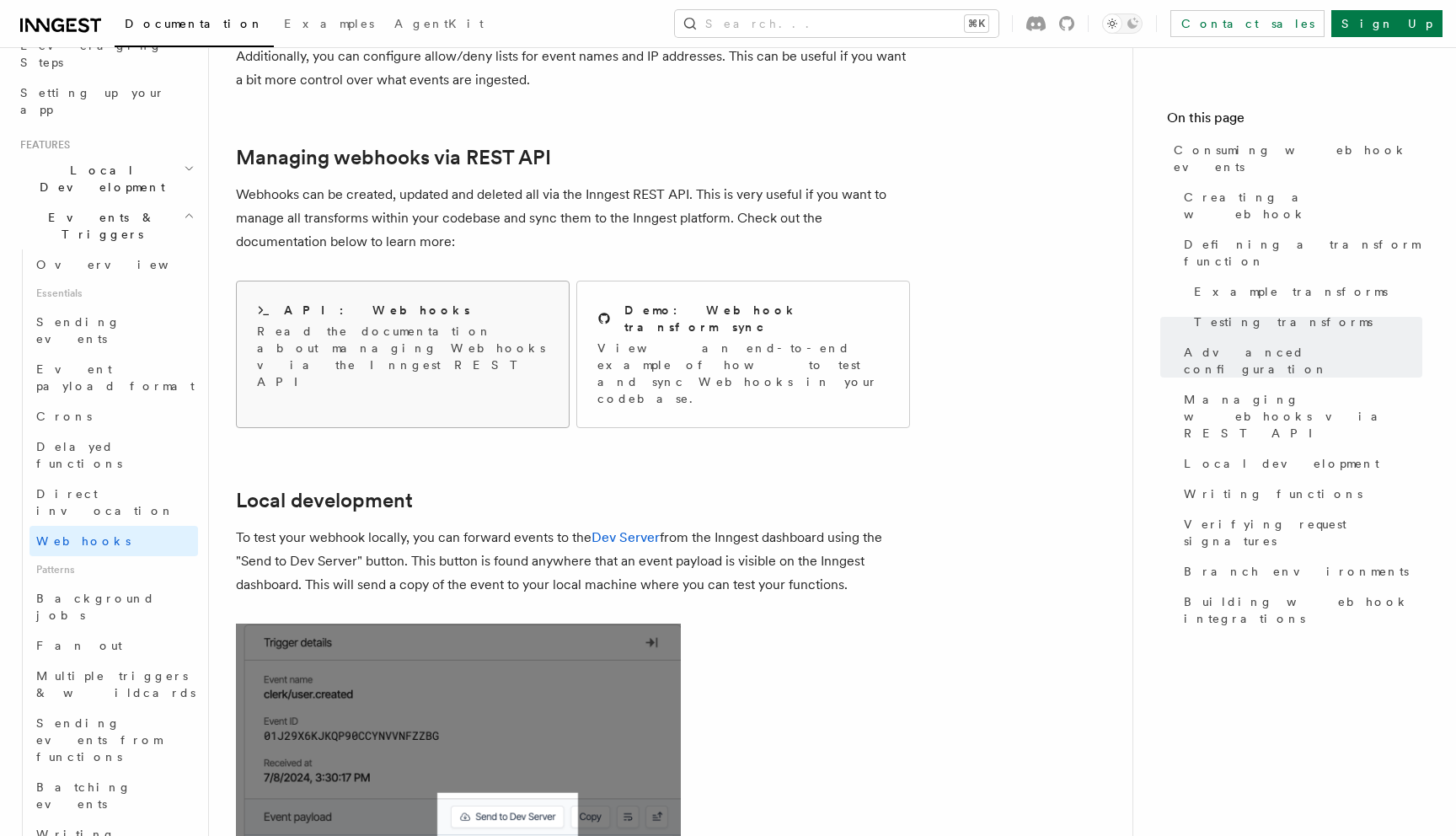
click at [364, 323] on p "Read the documentation about managing Webhooks via the Inngest REST API" at bounding box center [402, 356] width 292 height 67
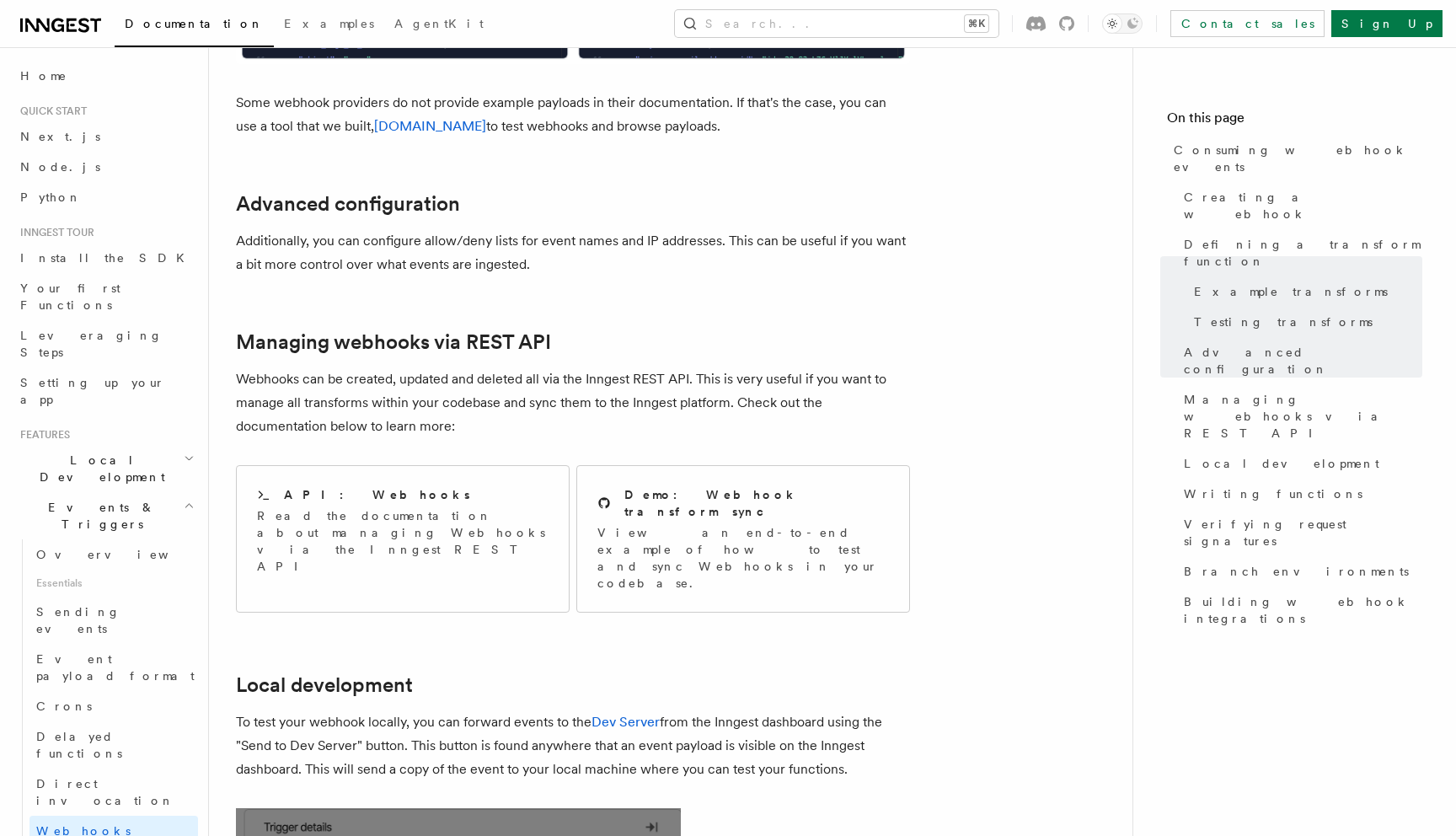
scroll to position [3287, 0]
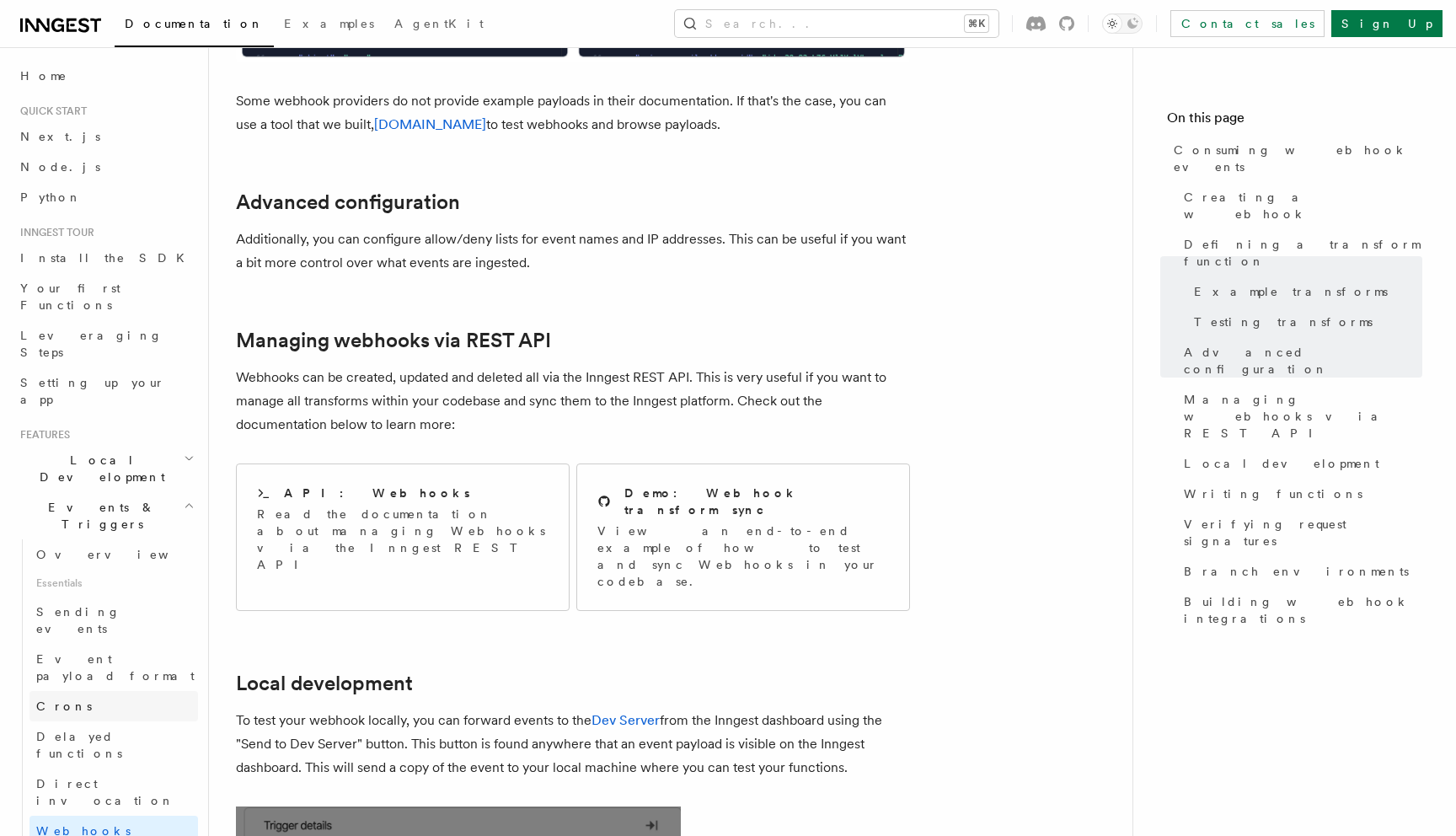
click at [117, 691] on link "Crons" at bounding box center [113, 706] width 168 height 30
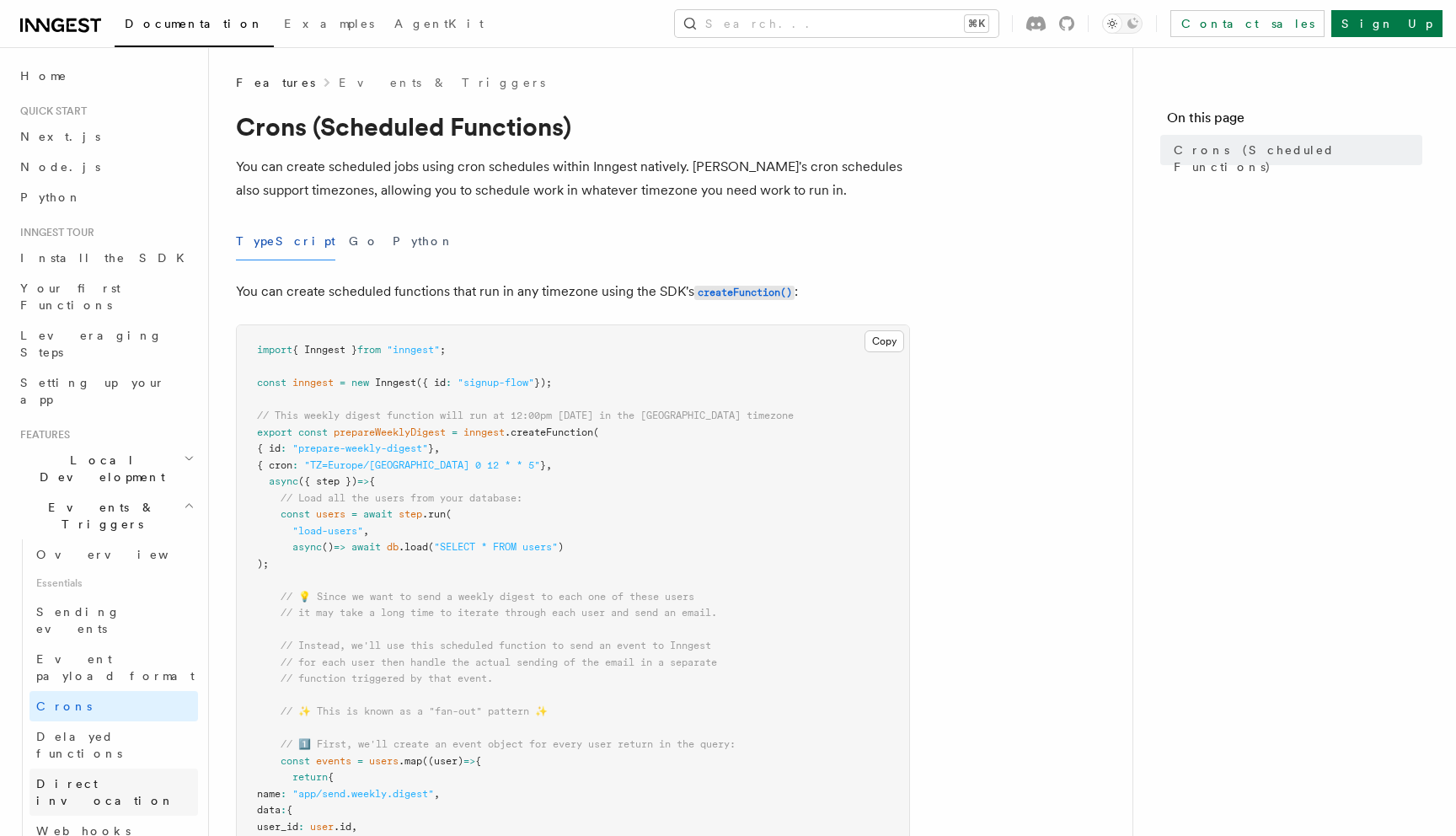
click at [145, 769] on link "Direct invocation" at bounding box center [113, 792] width 168 height 48
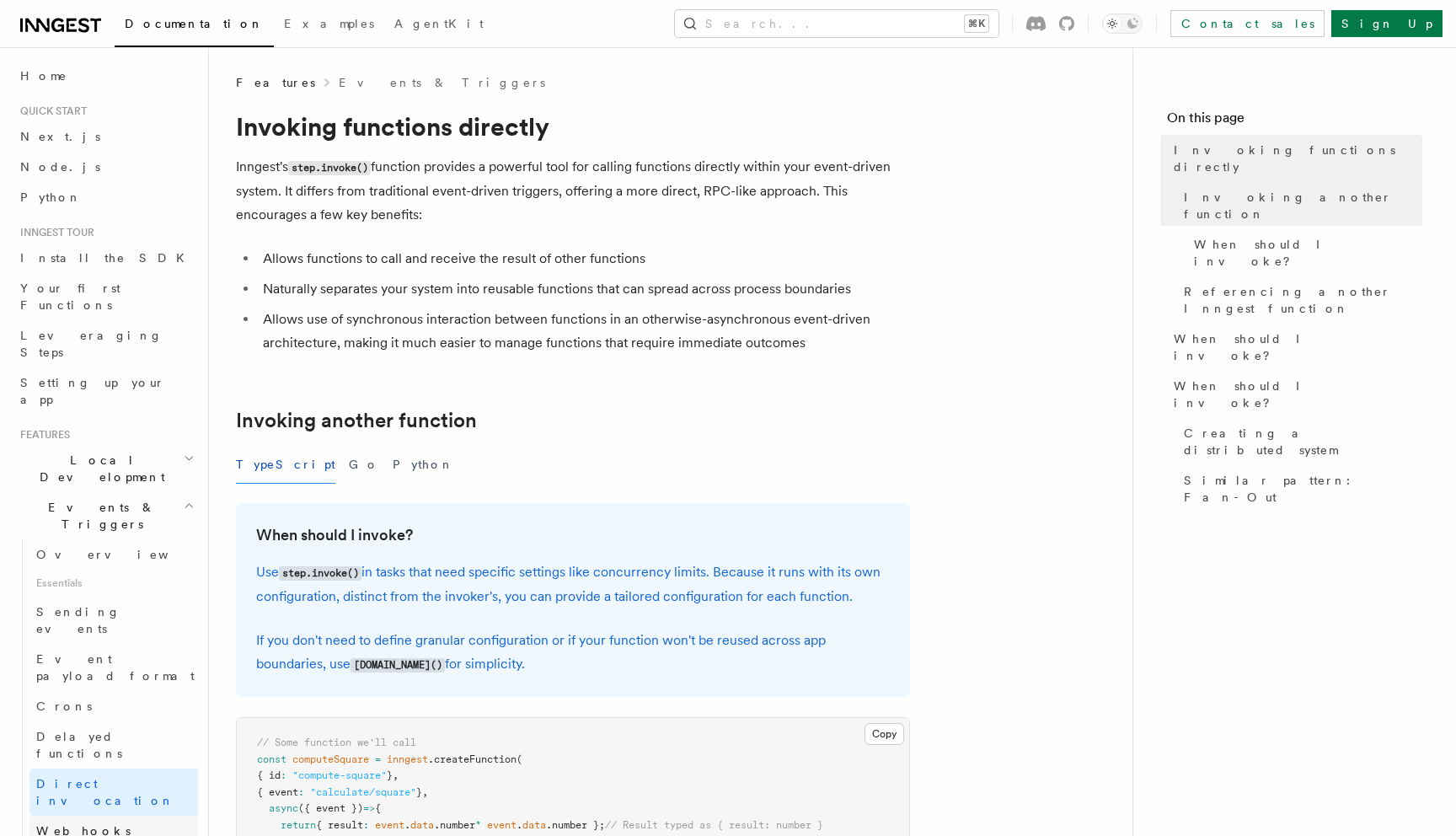
click at [125, 815] on link "Webhooks" at bounding box center [113, 830] width 168 height 30
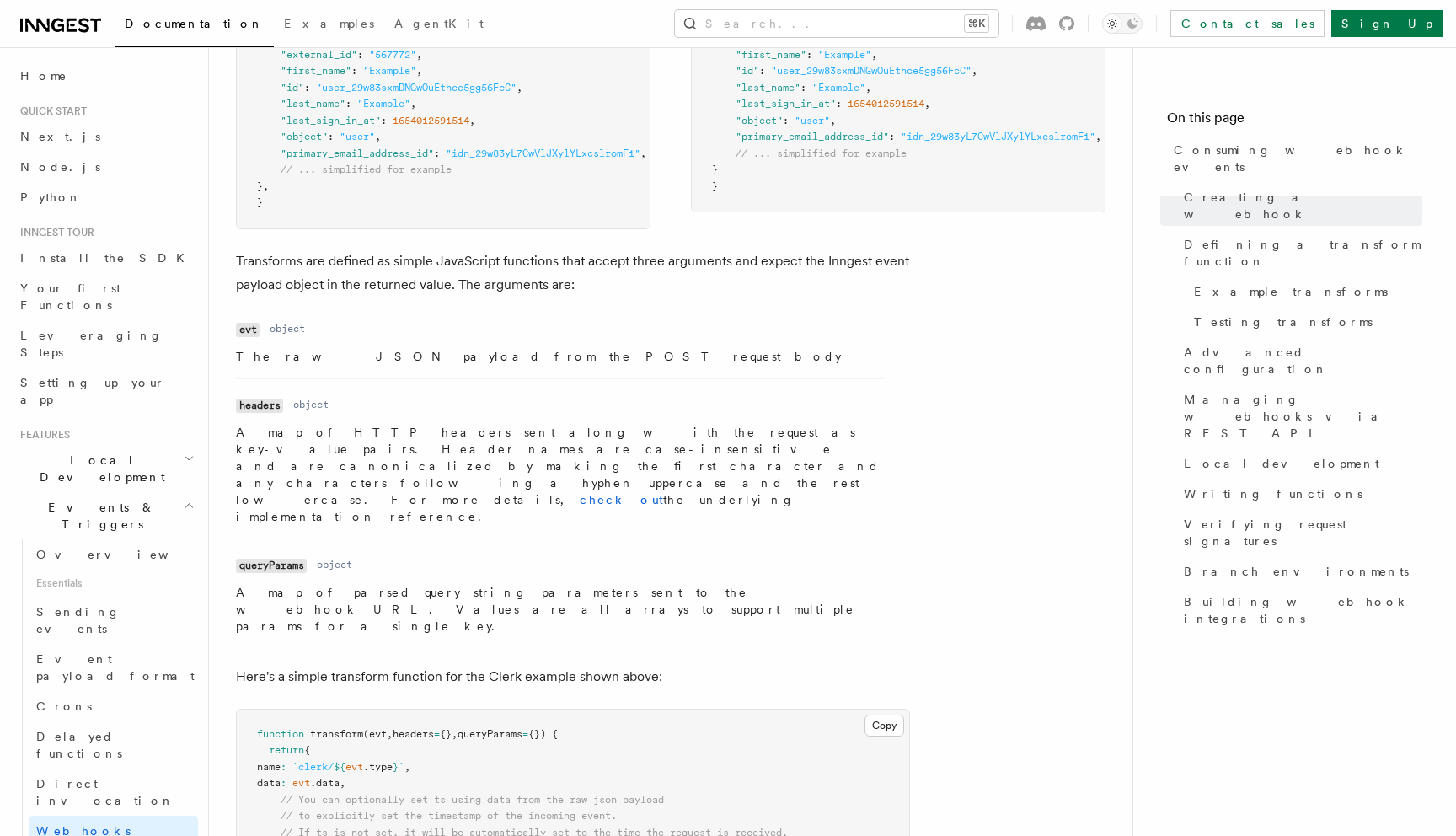
scroll to position [1691, 0]
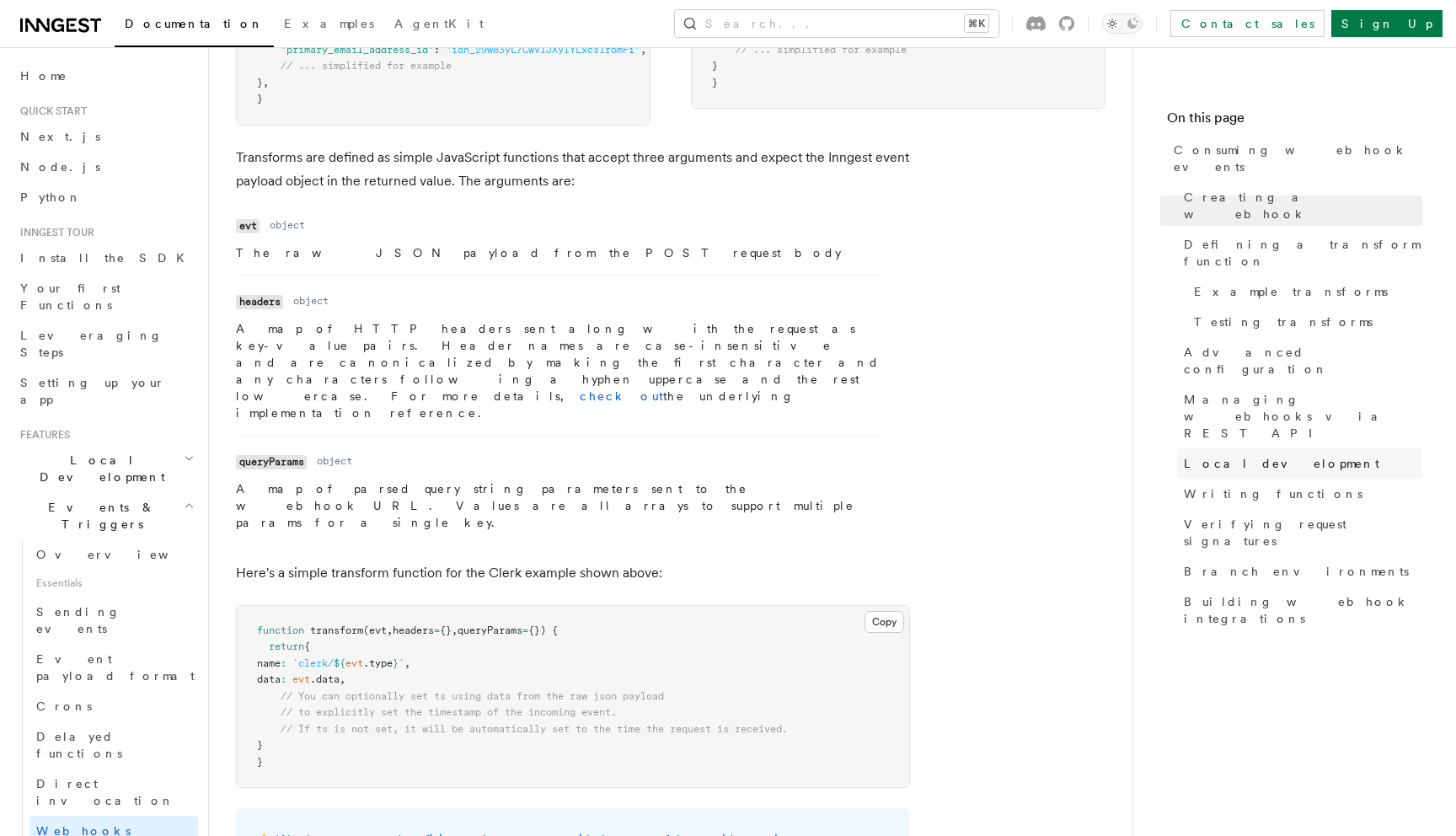
click at [1194, 455] on span "Local development" at bounding box center [1282, 464] width 196 height 17
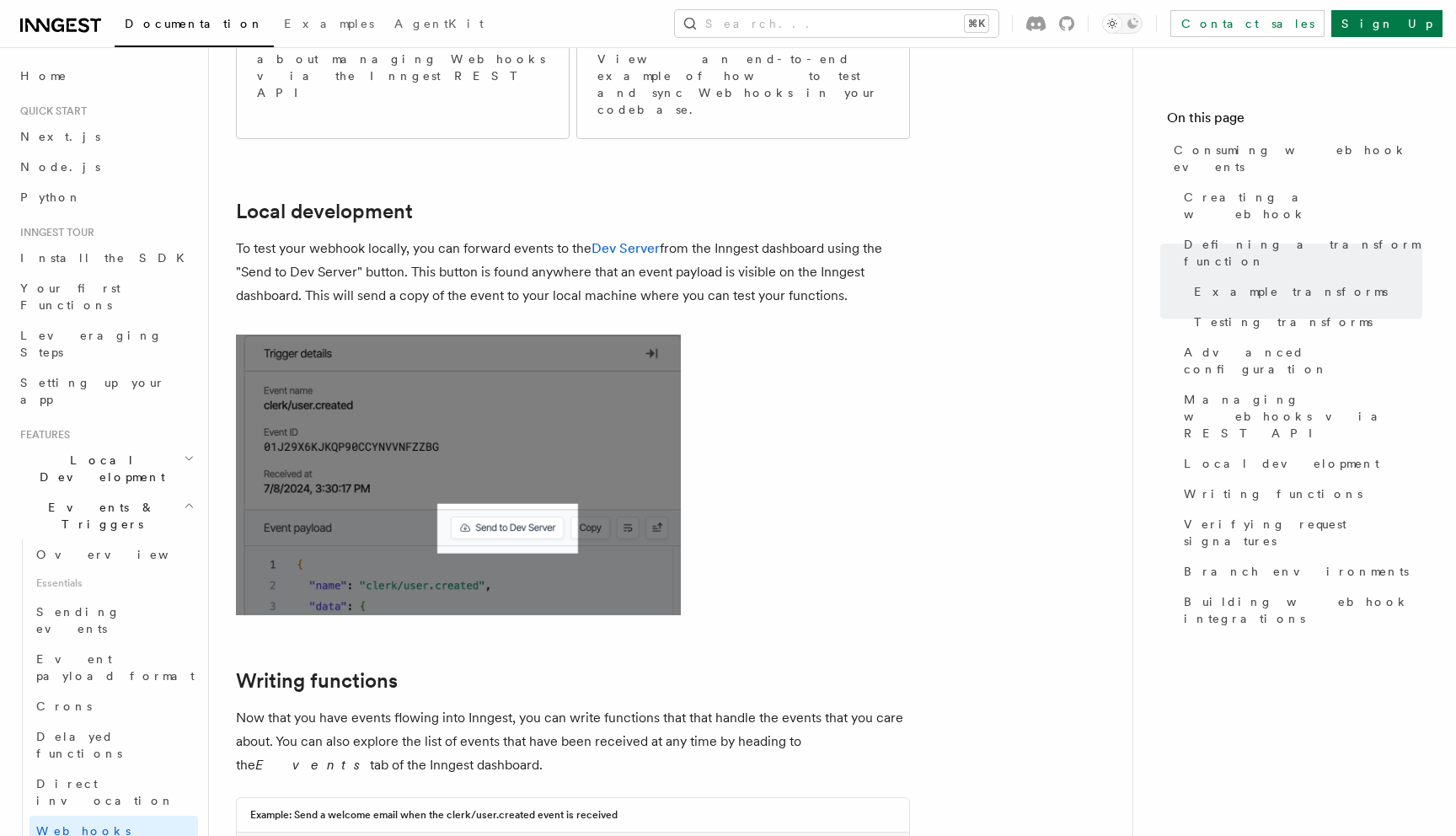
scroll to position [3762, 0]
